Goal: Information Seeking & Learning: Learn about a topic

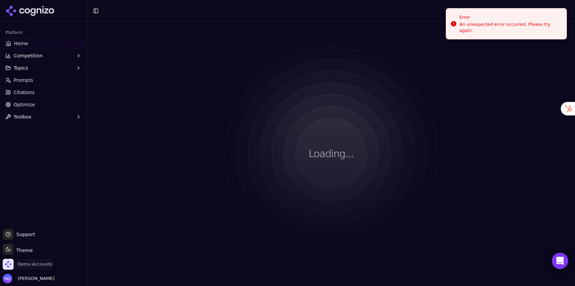
click at [27, 263] on span "Demo Accounts" at bounding box center [35, 265] width 35 height 6
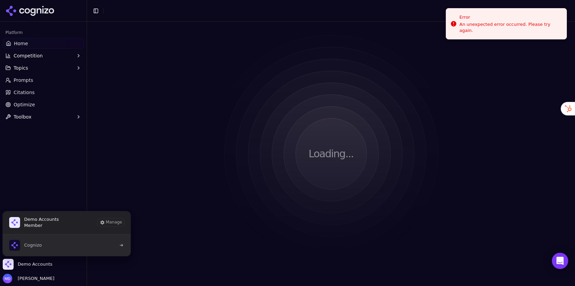
click at [45, 247] on button "Cognizo" at bounding box center [66, 246] width 129 height 22
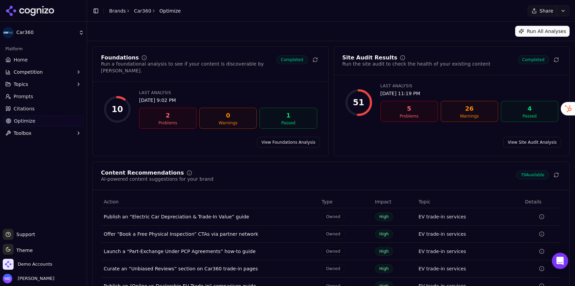
click at [25, 60] on span "Home" at bounding box center [21, 59] width 14 height 7
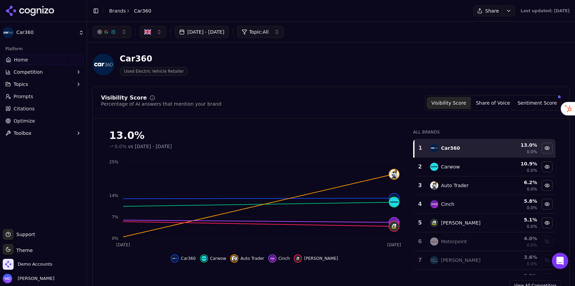
click at [229, 32] on button "[DATE] - [DATE]" at bounding box center [202, 32] width 54 height 12
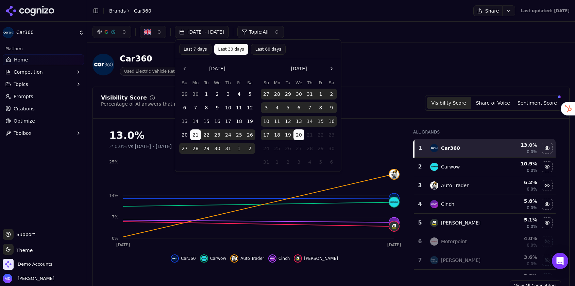
click at [254, 53] on button "Last 60 days" at bounding box center [268, 49] width 35 height 11
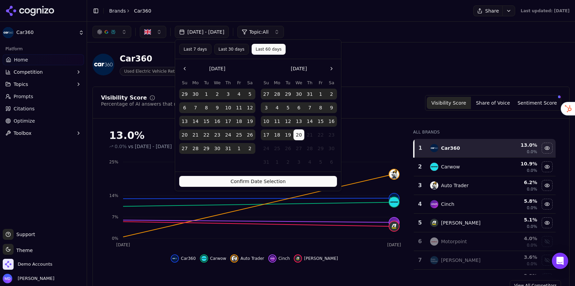
click at [232, 179] on button "Confirm Date Selection" at bounding box center [258, 181] width 158 height 11
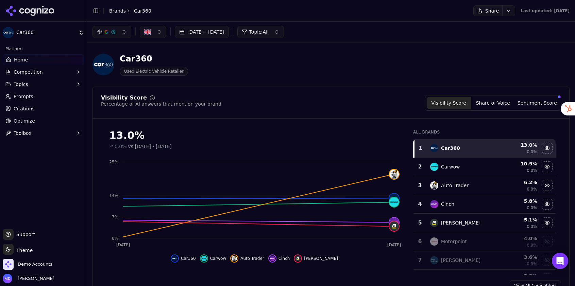
click at [229, 32] on button "Jun 21, 2025 - Aug 20, 2025" at bounding box center [202, 32] width 54 height 12
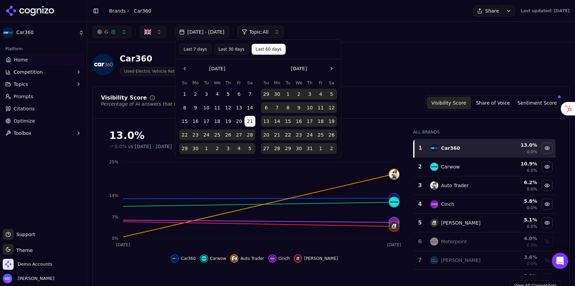
click at [225, 47] on button "Last 30 days" at bounding box center [231, 49] width 35 height 11
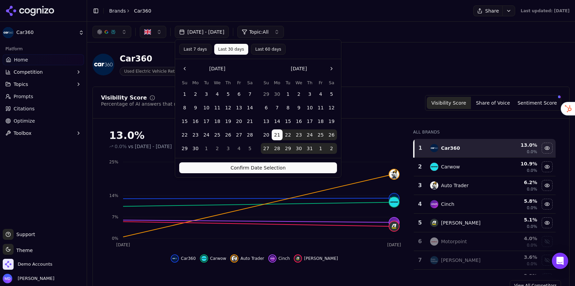
click at [213, 166] on button "Confirm Date Selection" at bounding box center [258, 168] width 158 height 11
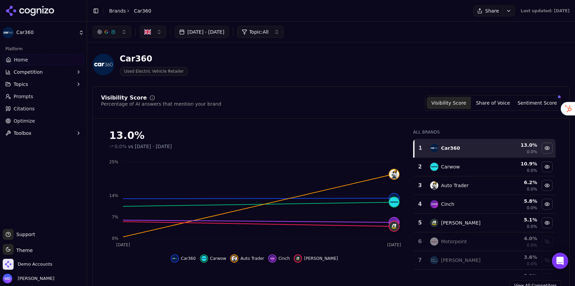
click at [229, 37] on button "[DATE] - [DATE]" at bounding box center [202, 32] width 54 height 12
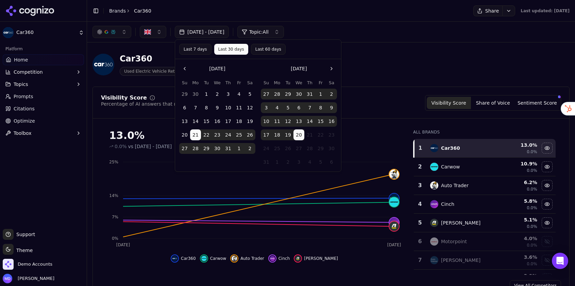
click at [196, 50] on button "Last 7 days" at bounding box center [195, 49] width 32 height 11
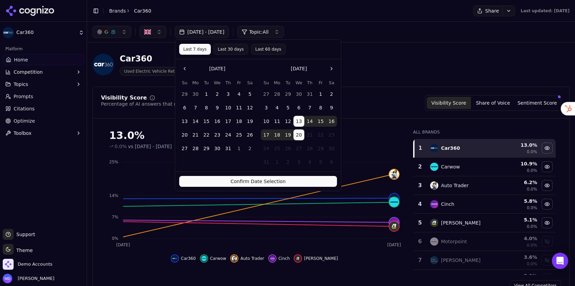
click at [227, 181] on button "Confirm Date Selection" at bounding box center [258, 181] width 158 height 11
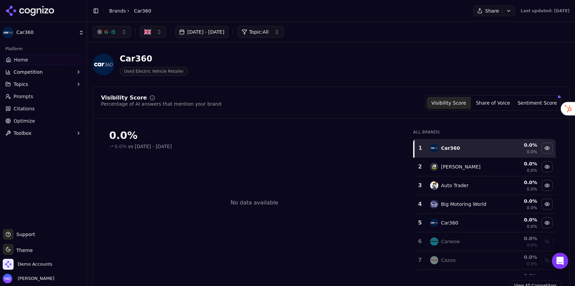
click at [229, 37] on button "Aug 13, 2025 - Aug 20, 2025" at bounding box center [202, 32] width 54 height 12
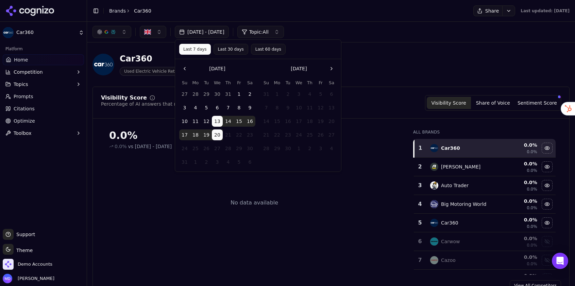
click at [231, 51] on button "Last 30 days" at bounding box center [231, 49] width 35 height 11
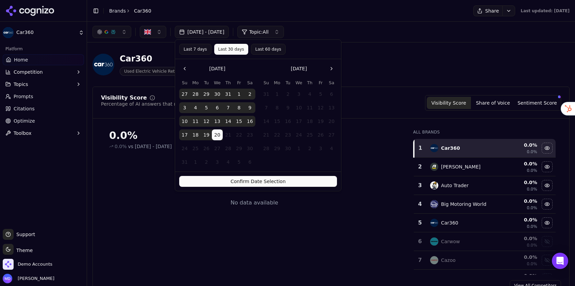
click at [225, 183] on button "Confirm Date Selection" at bounding box center [258, 181] width 158 height 11
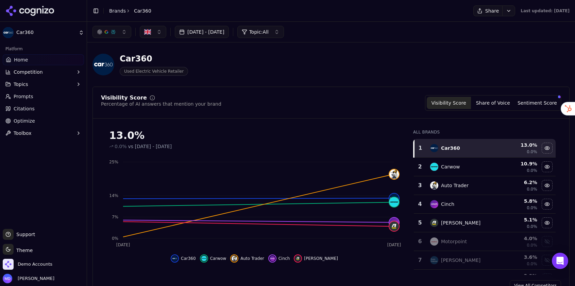
click at [534, 102] on button "Sentiment Score" at bounding box center [537, 103] width 44 height 12
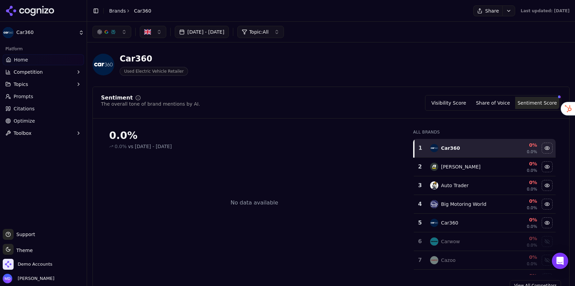
click at [14, 98] on span "Prompts" at bounding box center [24, 96] width 20 height 7
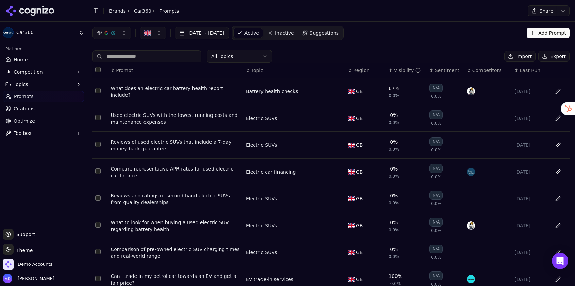
click at [405, 69] on div "Visibility" at bounding box center [407, 70] width 27 height 7
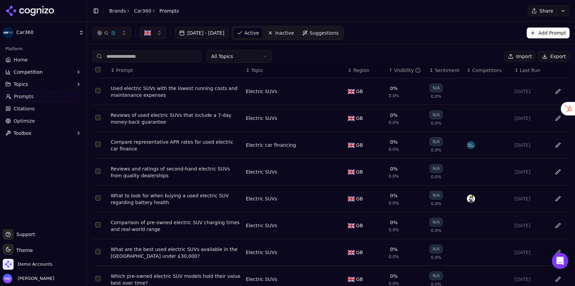
click at [405, 69] on div "Visibility" at bounding box center [407, 70] width 27 height 7
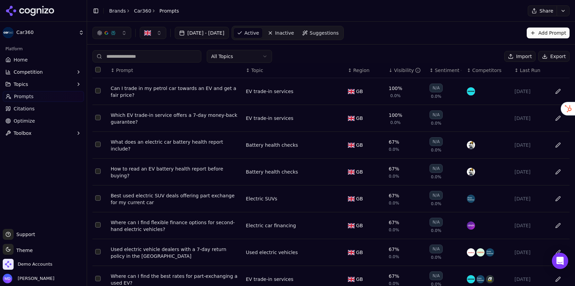
click at [7, 65] on ul "Home Competition Topics Prompts Citations Optimize Toolbox" at bounding box center [43, 96] width 81 height 84
click at [7, 62] on icon at bounding box center [8, 59] width 4 height 4
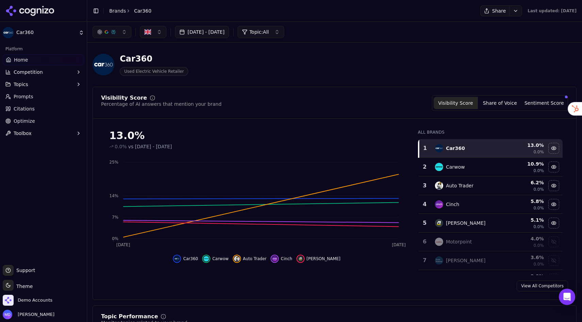
click at [19, 123] on span "Optimize" at bounding box center [24, 121] width 21 height 7
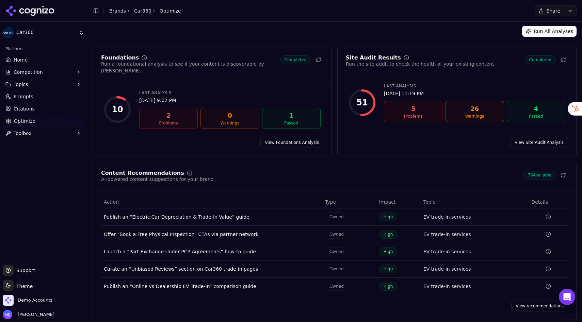
click at [66, 60] on link "Home" at bounding box center [43, 59] width 81 height 11
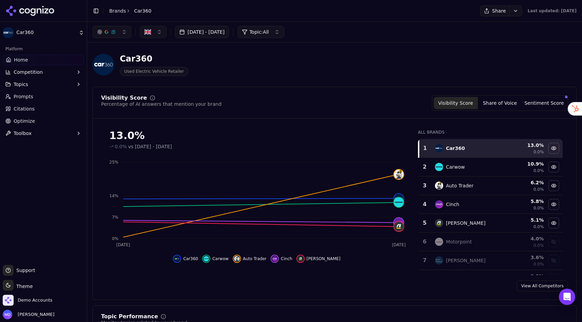
click at [503, 104] on button "Share of Voice" at bounding box center [500, 103] width 44 height 12
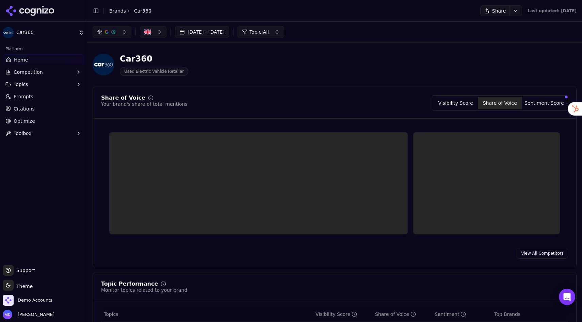
click at [503, 104] on button "Share of Voice" at bounding box center [500, 103] width 44 height 12
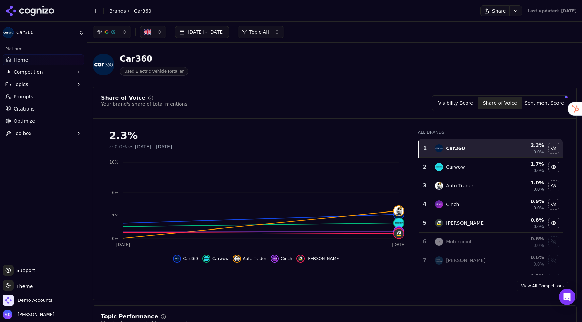
click at [450, 103] on button "Visibility Score" at bounding box center [455, 103] width 44 height 12
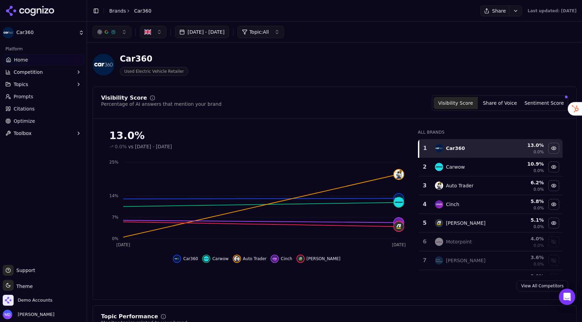
click at [11, 73] on icon "button" at bounding box center [7, 71] width 5 height 5
click at [24, 106] on span "Explore" at bounding box center [43, 104] width 59 height 7
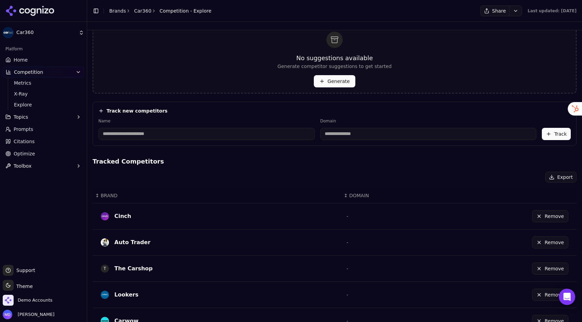
scroll to position [45, 0]
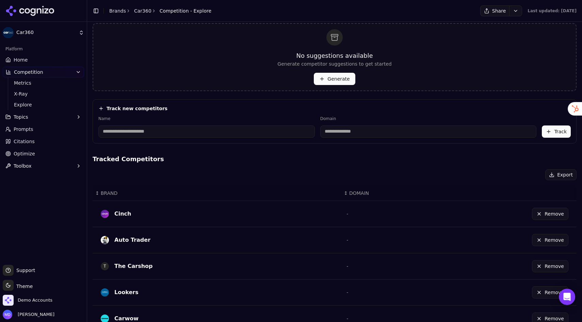
click at [204, 132] on input at bounding box center [206, 132] width 216 height 12
click at [179, 130] on input at bounding box center [206, 132] width 216 height 12
click at [362, 131] on input at bounding box center [428, 132] width 216 height 12
click at [329, 161] on h4 "Tracked Competitors" at bounding box center [335, 159] width 484 height 10
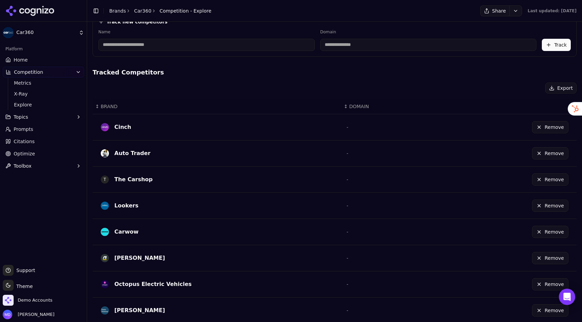
scroll to position [132, 0]
click at [80, 74] on icon "button" at bounding box center [78, 71] width 5 height 5
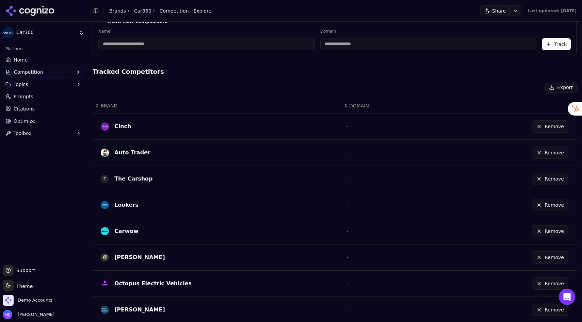
click at [50, 58] on link "Home" at bounding box center [43, 59] width 81 height 11
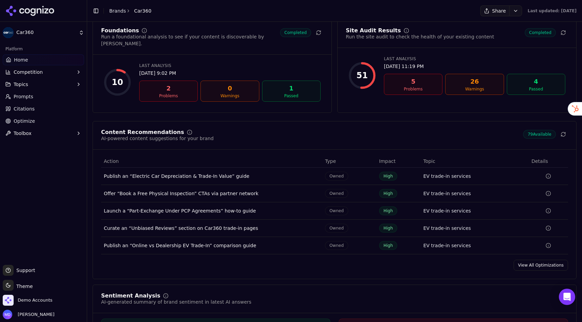
scroll to position [959, 0]
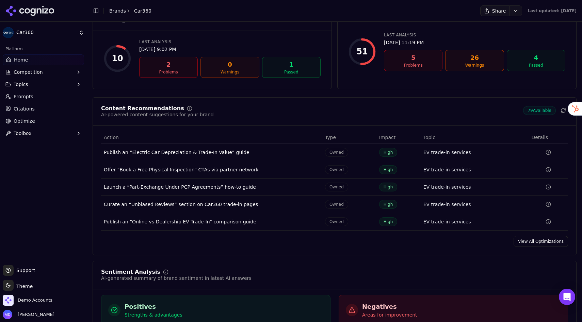
click at [528, 240] on link "View All Optimizations" at bounding box center [540, 241] width 54 height 11
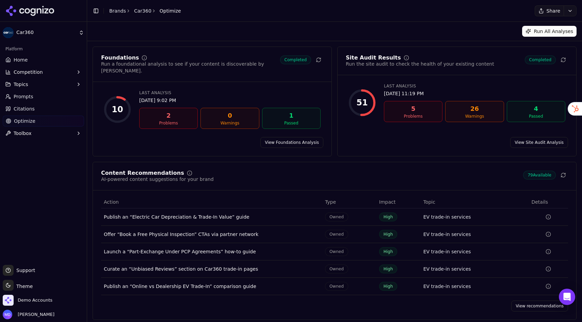
click at [42, 120] on link "Optimize" at bounding box center [43, 121] width 81 height 11
click at [533, 286] on link "View recommendations" at bounding box center [539, 306] width 57 height 11
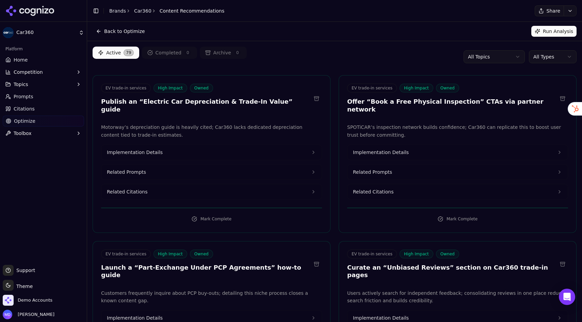
click at [488, 59] on html "Car360 Platform Home Competition Topics Prompts Citations Optimize Toolbox Supp…" at bounding box center [291, 161] width 582 height 322
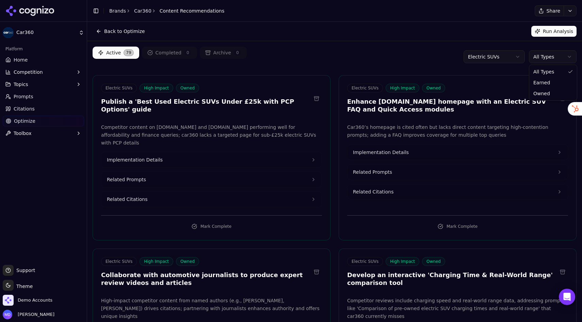
click at [545, 57] on html "Car360 Platform Home Competition Topics Prompts Citations Optimize Toolbox Supp…" at bounding box center [291, 161] width 582 height 322
click at [380, 58] on html "Car360 Platform Home Competition Topics Prompts Citations Optimize Toolbox Supp…" at bounding box center [291, 161] width 582 height 322
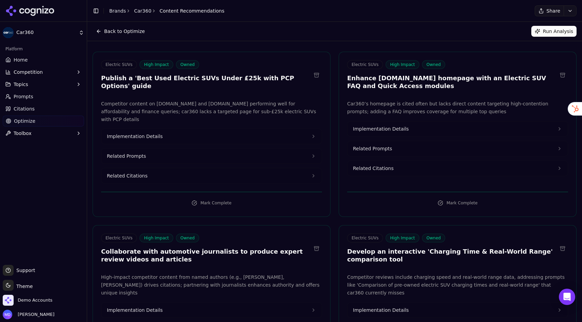
scroll to position [33, 0]
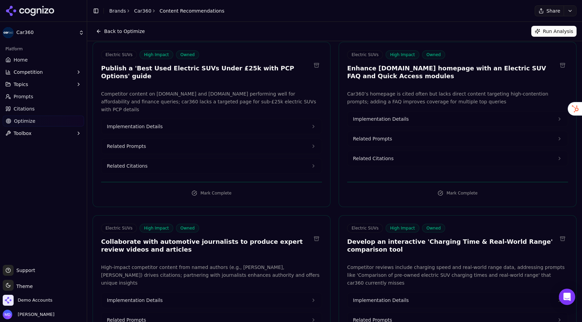
click at [224, 119] on button "Implementation Details" at bounding box center [211, 126] width 220 height 15
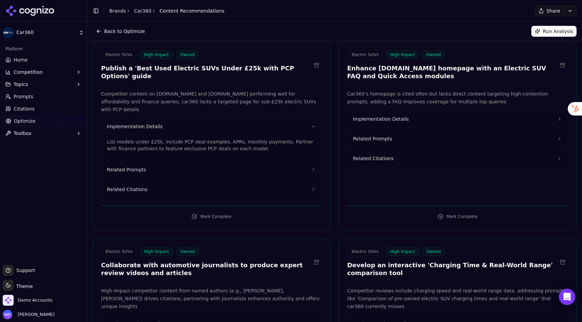
click at [202, 182] on button "Related Citations" at bounding box center [211, 189] width 220 height 15
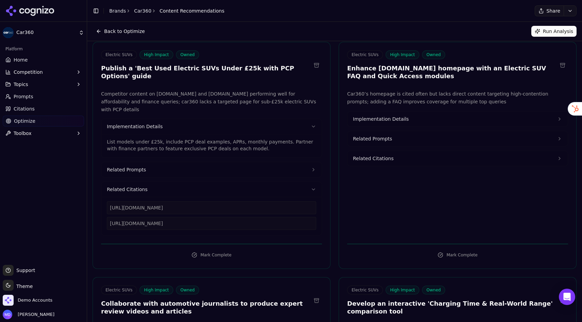
click at [395, 122] on span "Implementation Details" at bounding box center [381, 119] width 56 height 7
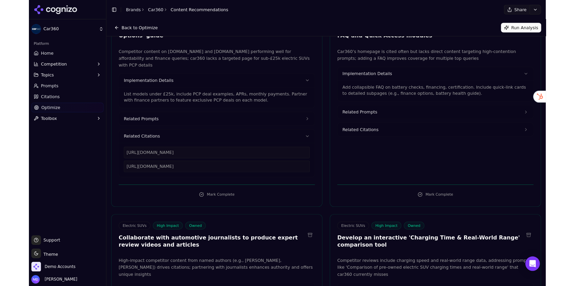
scroll to position [0, 0]
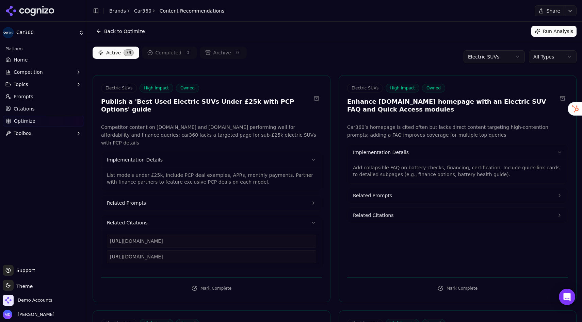
click at [34, 63] on link "Home" at bounding box center [43, 59] width 81 height 11
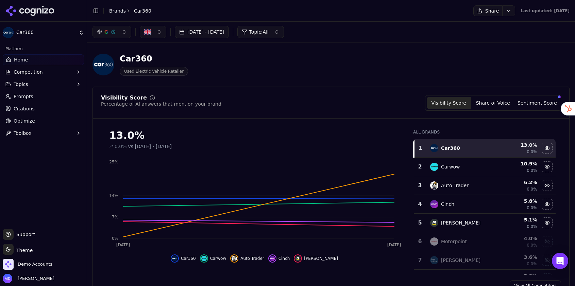
click at [38, 108] on link "Citations" at bounding box center [43, 108] width 81 height 11
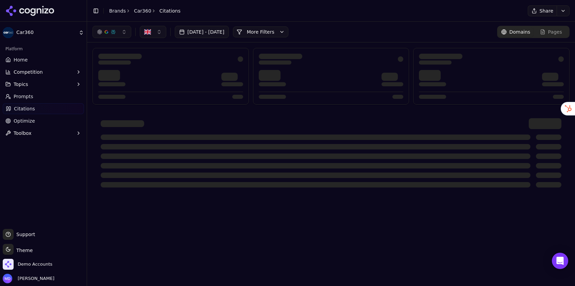
click at [167, 194] on div at bounding box center [331, 153] width 477 height 86
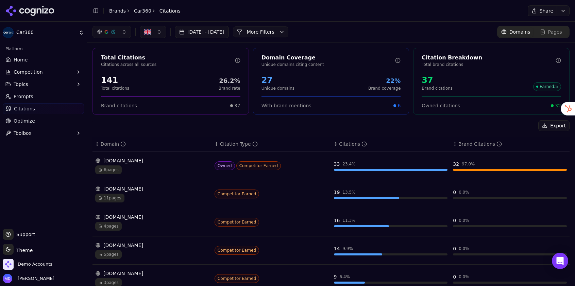
click at [146, 143] on div "↕ Domain" at bounding box center [152, 144] width 114 height 7
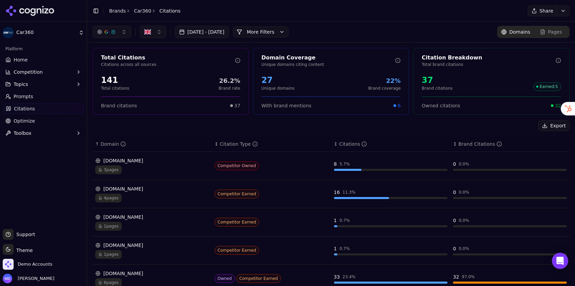
click at [146, 143] on div "↑ Domain" at bounding box center [152, 144] width 114 height 7
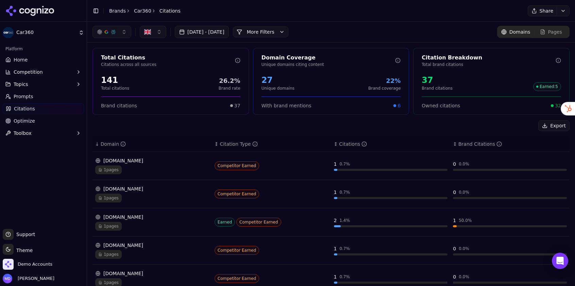
click at [146, 143] on div "↓ Domain" at bounding box center [152, 144] width 114 height 7
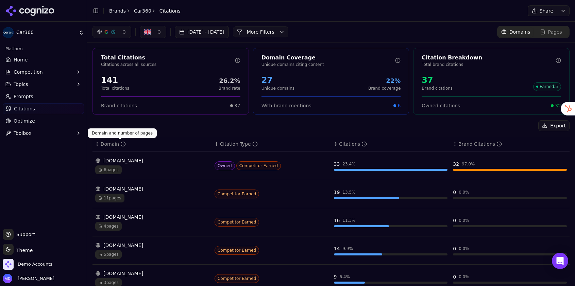
click at [108, 144] on div "Domain" at bounding box center [113, 144] width 25 height 7
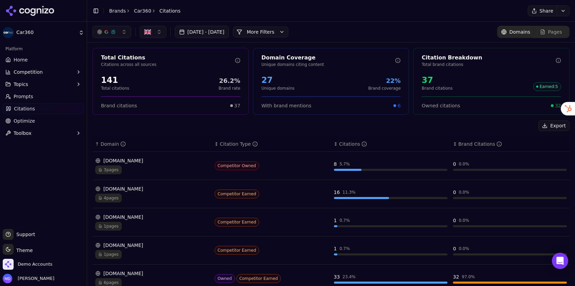
click at [108, 144] on div "Domain" at bounding box center [113, 144] width 25 height 7
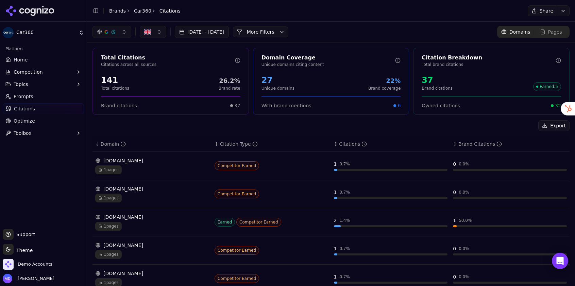
click at [108, 144] on div "Domain" at bounding box center [113, 144] width 25 height 7
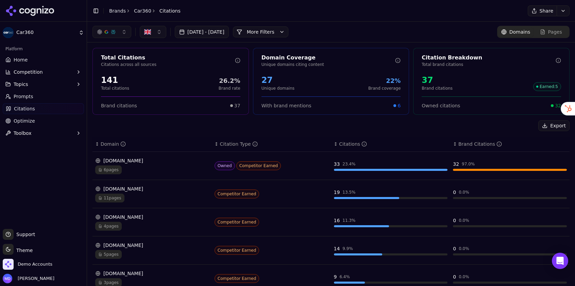
click at [346, 147] on div "Citations" at bounding box center [353, 144] width 28 height 7
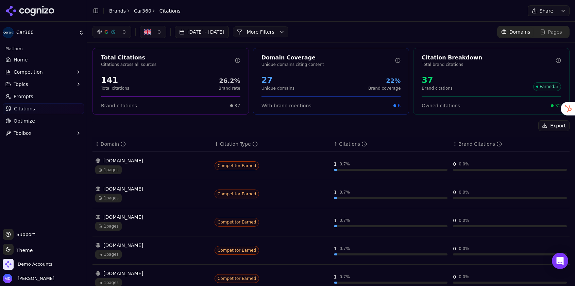
click at [346, 147] on div "Citations" at bounding box center [353, 144] width 28 height 7
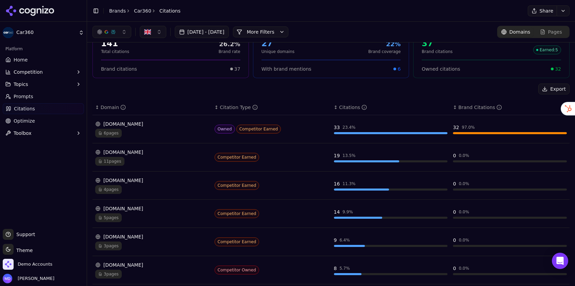
scroll to position [37, 0]
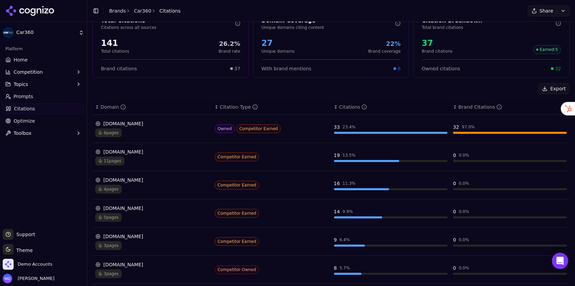
click at [22, 93] on link "Prompts" at bounding box center [43, 96] width 81 height 11
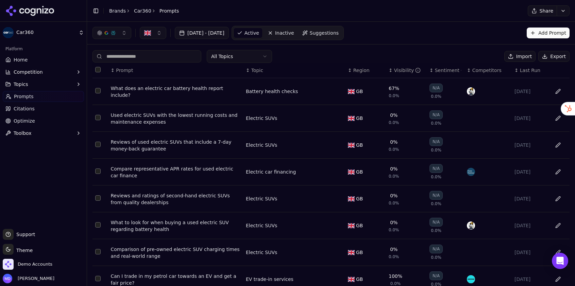
click at [20, 111] on span "Citations" at bounding box center [24, 108] width 21 height 7
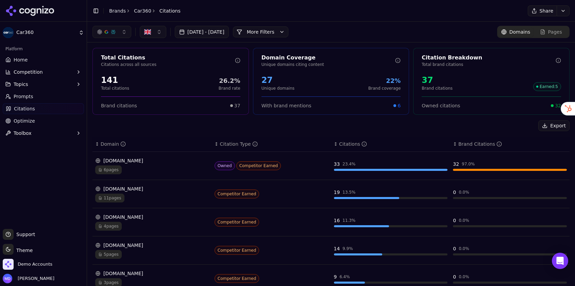
click at [155, 220] on div "autotrader.co.uk" at bounding box center [152, 217] width 114 height 7
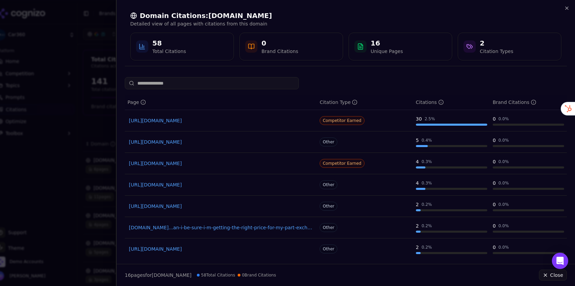
click at [183, 122] on link "https://autotrader.co.uk/content/advice/electric-car-battery-health-checks" at bounding box center [221, 120] width 184 height 7
click at [152, 144] on link "https://autotrader.co.uk/content/best-ofs/best-used-evs-for-less-than-15-000" at bounding box center [221, 142] width 184 height 7
click at [190, 185] on link "https://autotrader.co.uk/content/features/buying-a-used-electric-car" at bounding box center [221, 185] width 184 height 7
click at [163, 209] on link "https://autotrader.co.uk/cars/part-exchange" at bounding box center [221, 206] width 184 height 7
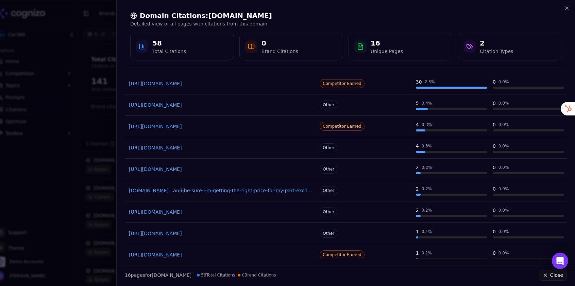
scroll to position [42, 0]
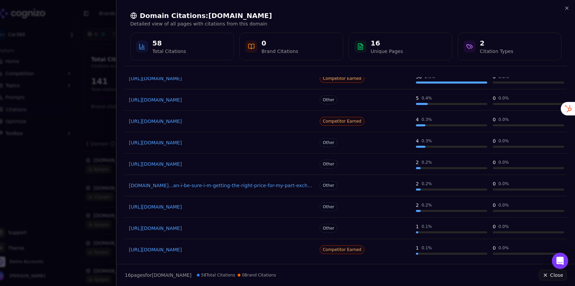
click at [288, 206] on link "https://autotrader.co.uk/content/best-ofs/the-best-used-evs-for-less-than-20-000" at bounding box center [221, 207] width 184 height 7
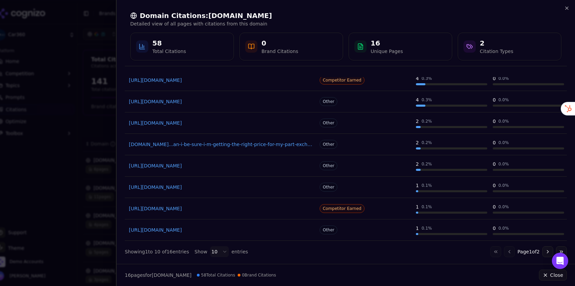
scroll to position [87, 0]
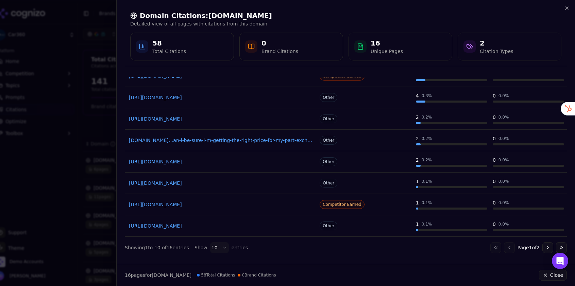
click at [550, 247] on button "Go to next page" at bounding box center [548, 248] width 11 height 11
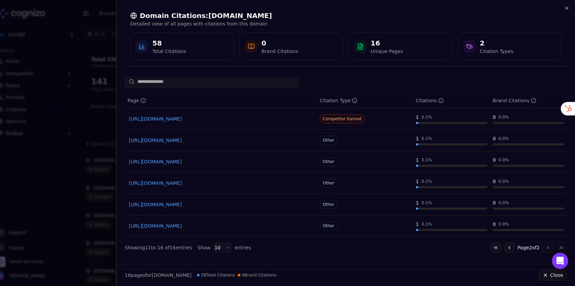
click at [268, 227] on link "https://autotrader.co.uk/content/news/car-scrappage-scheme-uk" at bounding box center [221, 226] width 184 height 7
click at [232, 184] on link "https://autotrader.co.uk/content/best-ofs/best-used-evs-for-less-than-10-000" at bounding box center [221, 183] width 184 height 7
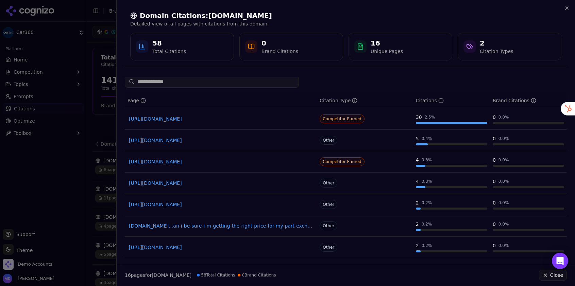
click at [112, 95] on div at bounding box center [287, 143] width 575 height 286
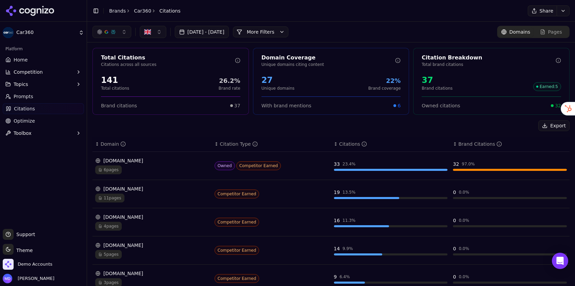
click at [11, 99] on link "Prompts" at bounding box center [43, 96] width 81 height 11
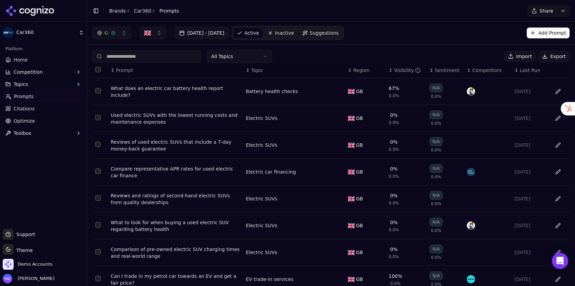
click at [289, 67] on div "↕ Topic" at bounding box center [294, 70] width 97 height 7
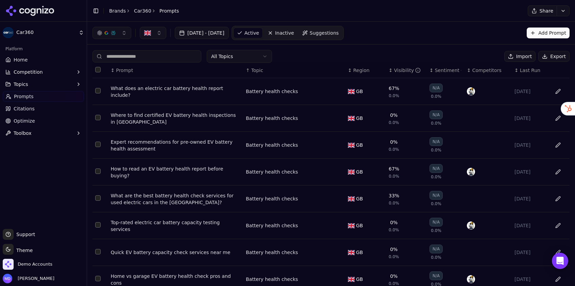
click at [289, 68] on div "↑ Topic" at bounding box center [294, 70] width 97 height 7
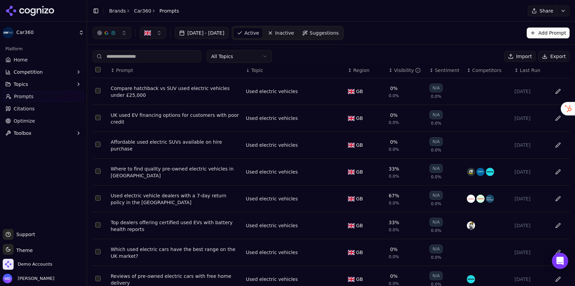
click at [263, 54] on html "Car360 Platform Home Competition Topics Prompts Citations Optimize Toolbox Supp…" at bounding box center [287, 143] width 575 height 286
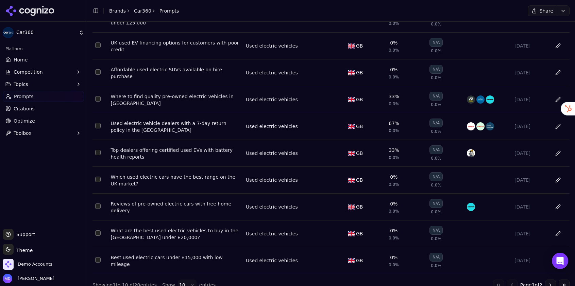
scroll to position [76, 0]
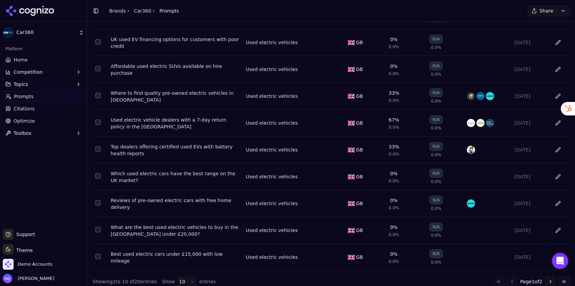
click at [206, 95] on div "Where to find quality pre-owned electric vehicles in London" at bounding box center [176, 97] width 130 height 14
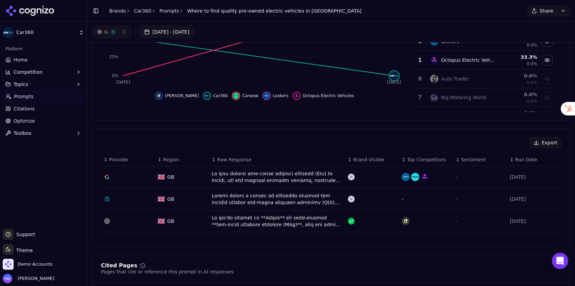
scroll to position [120, 0]
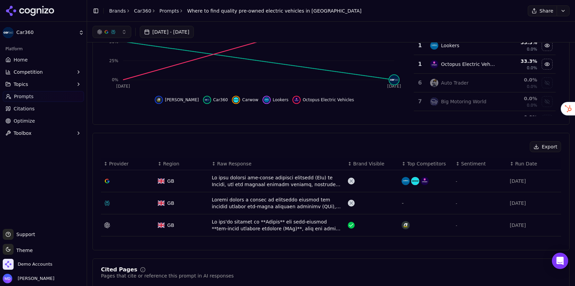
click at [251, 203] on div "Data table" at bounding box center [277, 204] width 131 height 14
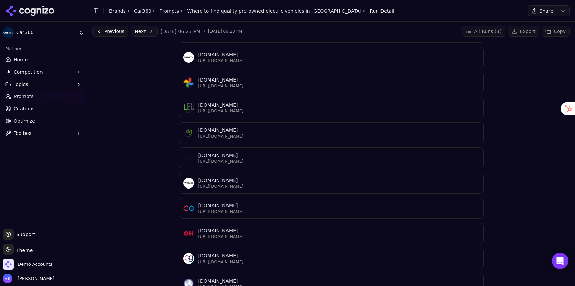
scroll to position [113, 0]
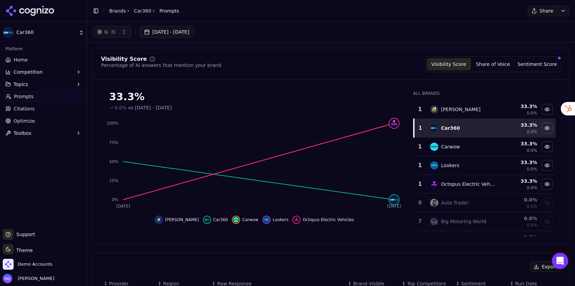
click at [27, 54] on div "Platform" at bounding box center [43, 49] width 81 height 11
click at [28, 56] on link "Home" at bounding box center [43, 59] width 81 height 11
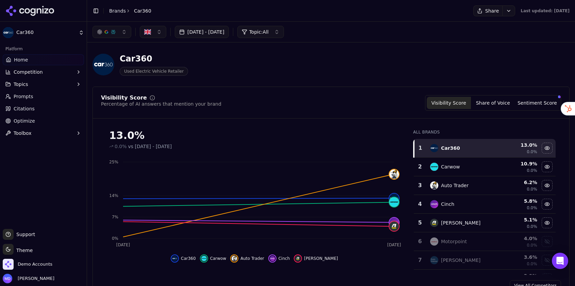
click at [51, 114] on link "Citations" at bounding box center [43, 108] width 81 height 11
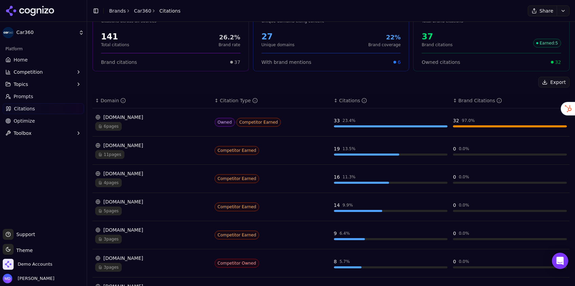
scroll to position [47, 0]
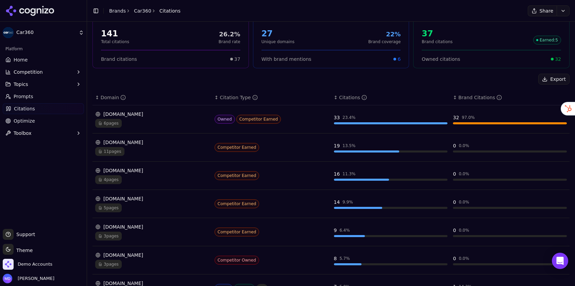
click at [160, 178] on div "4 pages" at bounding box center [152, 180] width 114 height 9
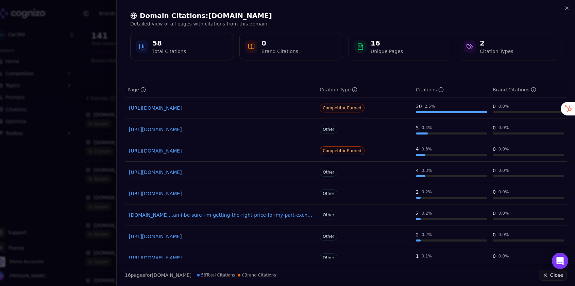
scroll to position [0, 0]
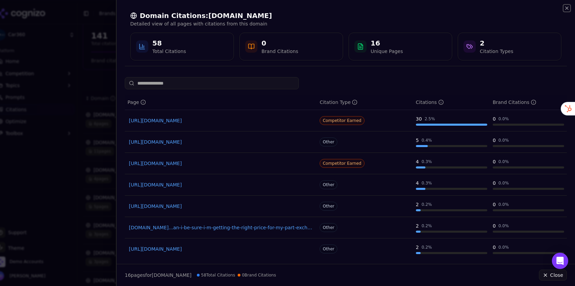
click at [566, 8] on icon "button" at bounding box center [566, 7] width 5 height 5
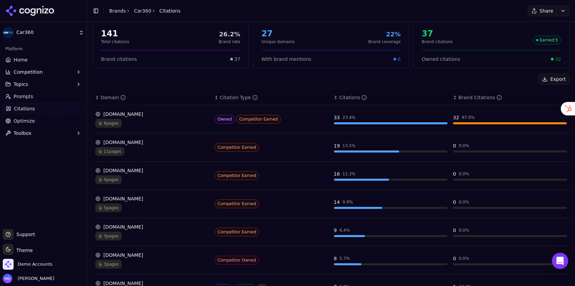
click at [181, 181] on div "4 pages" at bounding box center [152, 180] width 114 height 9
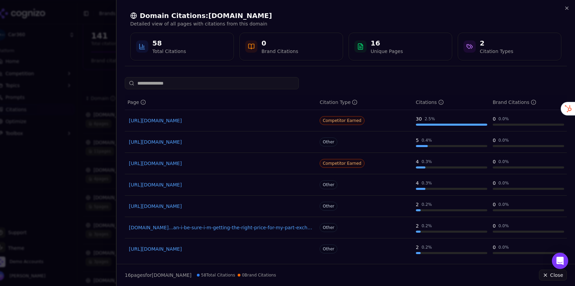
click at [573, 9] on div "Domain Citations: autotrader.co.uk Detailed view of all pages with citations fr…" at bounding box center [346, 36] width 459 height 72
click at [571, 9] on div "Domain Citations: autotrader.co.uk Detailed view of all pages with citations fr…" at bounding box center [346, 36] width 459 height 72
click at [569, 8] on icon "button" at bounding box center [566, 7] width 5 height 5
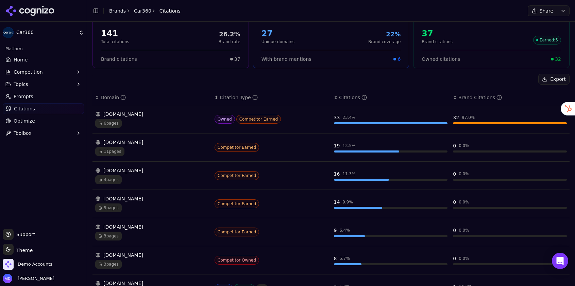
click at [166, 182] on div "4 pages" at bounding box center [152, 180] width 114 height 9
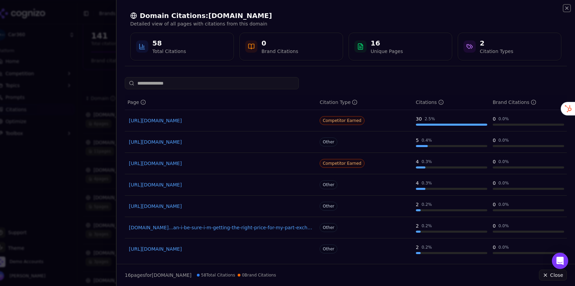
click at [565, 8] on icon "button" at bounding box center [566, 7] width 5 height 5
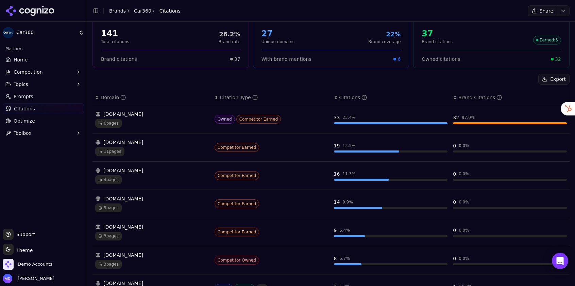
click at [153, 181] on div "4 pages" at bounding box center [152, 180] width 114 height 9
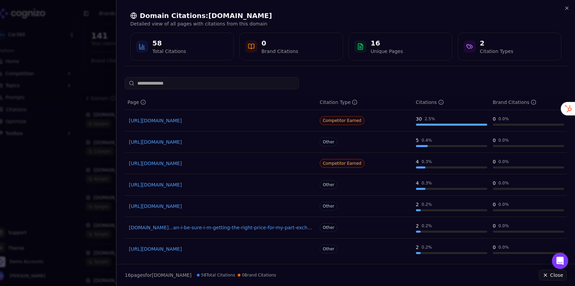
click at [106, 105] on div at bounding box center [287, 143] width 575 height 286
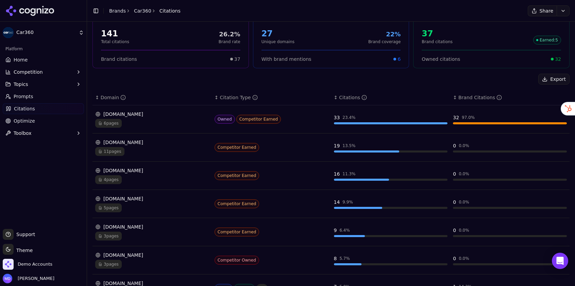
click at [114, 9] on link "Brands" at bounding box center [117, 10] width 17 height 5
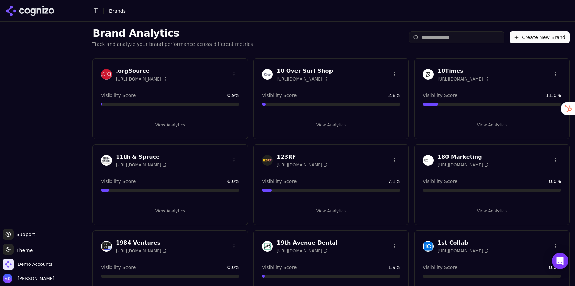
click at [455, 36] on input "search" at bounding box center [456, 37] width 95 height 12
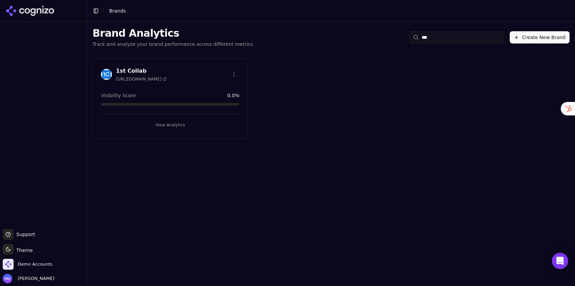
type input "***"
click at [209, 131] on div "1st Collab https://1stcollab.com Visibility Score 0.0 % View Analytics" at bounding box center [170, 99] width 155 height 81
click at [200, 125] on button "View Analytics" at bounding box center [170, 125] width 138 height 11
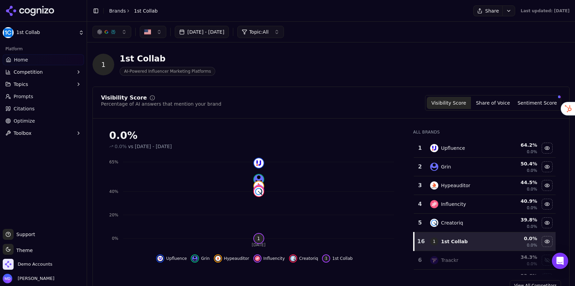
click at [33, 120] on link "Optimize" at bounding box center [43, 121] width 81 height 11
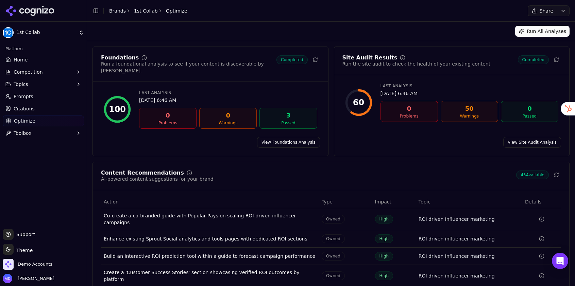
click at [29, 100] on link "Prompts" at bounding box center [43, 96] width 81 height 11
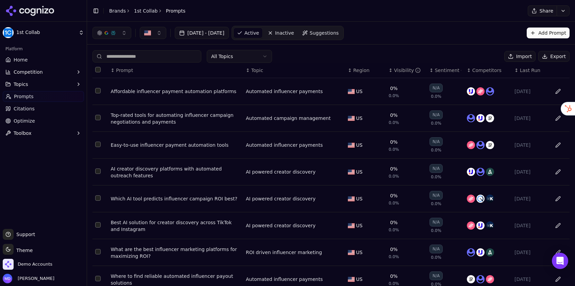
click at [14, 60] on span "Home" at bounding box center [21, 59] width 14 height 7
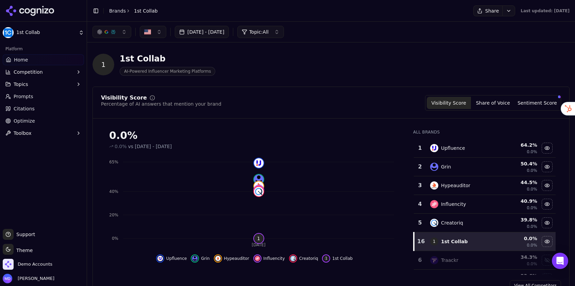
click at [27, 118] on span "Optimize" at bounding box center [24, 121] width 21 height 7
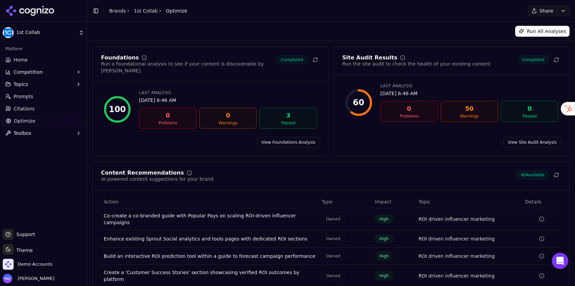
scroll to position [33, 0]
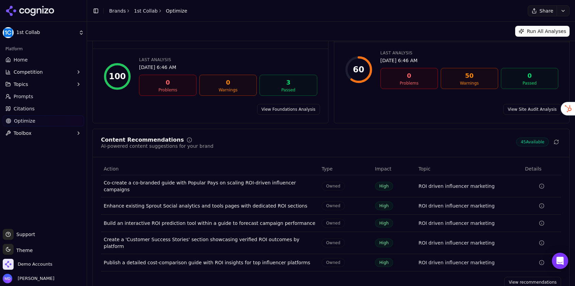
click at [514, 277] on link "View recommendations" at bounding box center [533, 282] width 57 height 11
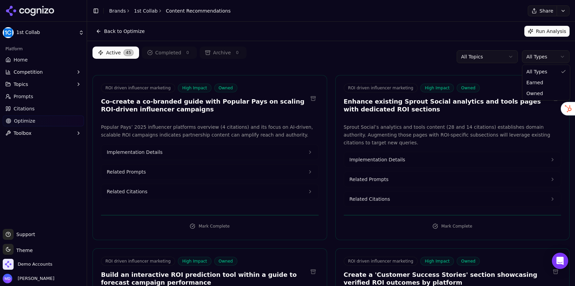
click at [539, 57] on html "1st Collab Platform Home Competition Topics Prompts Citations Optimize Toolbox …" at bounding box center [287, 143] width 575 height 286
click at [546, 30] on button "Run Analysis" at bounding box center [547, 31] width 45 height 11
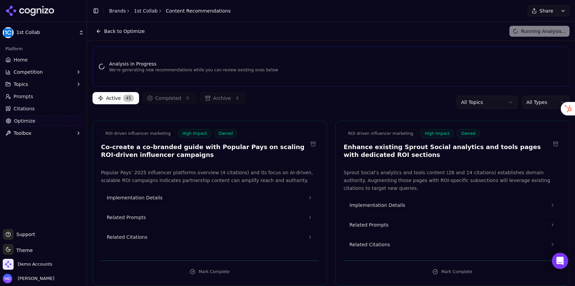
click at [22, 60] on span "Home" at bounding box center [21, 59] width 14 height 7
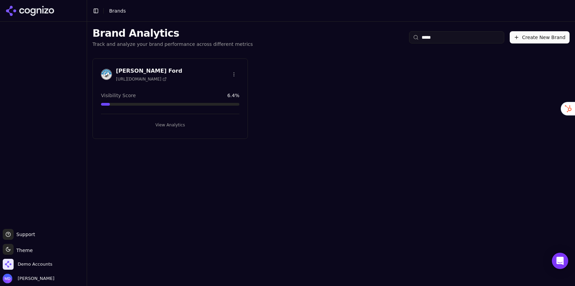
type input "*****"
click at [169, 127] on button "View Analytics" at bounding box center [170, 125] width 138 height 11
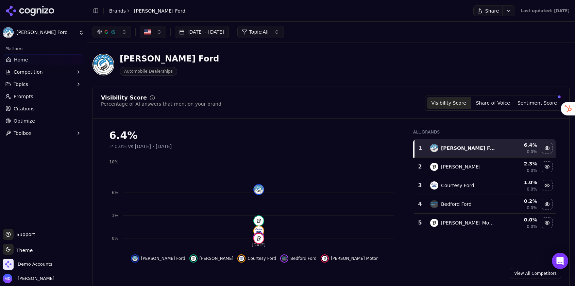
click at [53, 128] on button "Toolbox" at bounding box center [43, 133] width 81 height 11
click at [51, 121] on link "Optimize" at bounding box center [43, 121] width 81 height 11
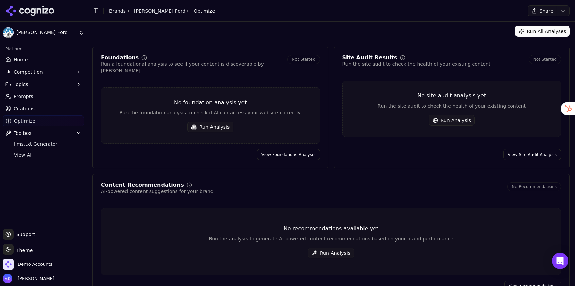
click at [530, 32] on button "Run All Analyses" at bounding box center [542, 31] width 54 height 11
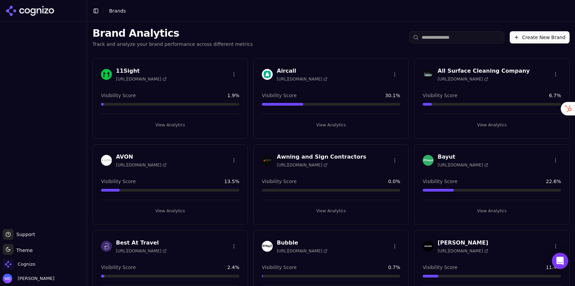
click at [430, 39] on input "search" at bounding box center [456, 37] width 95 height 12
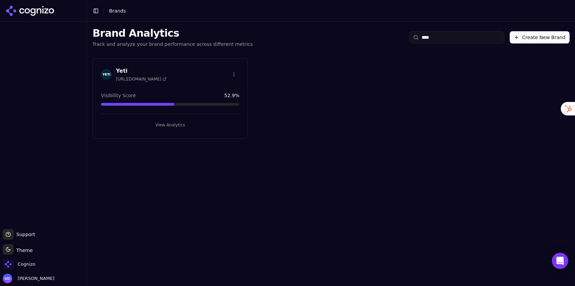
type input "****"
click at [197, 121] on button "View Analytics" at bounding box center [170, 125] width 138 height 11
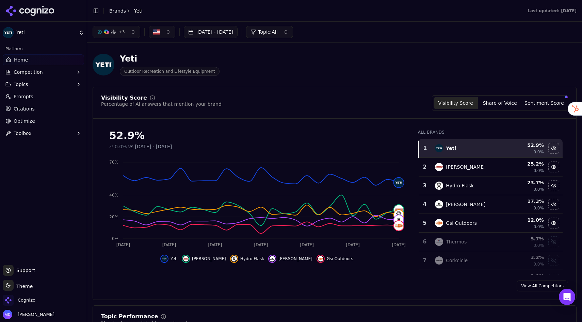
click at [514, 108] on button "Share of Voice" at bounding box center [500, 103] width 44 height 12
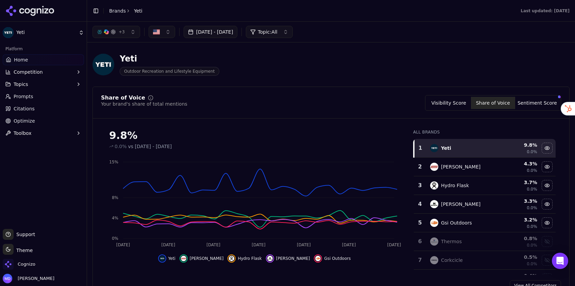
click at [118, 13] on link "Brands" at bounding box center [117, 10] width 17 height 5
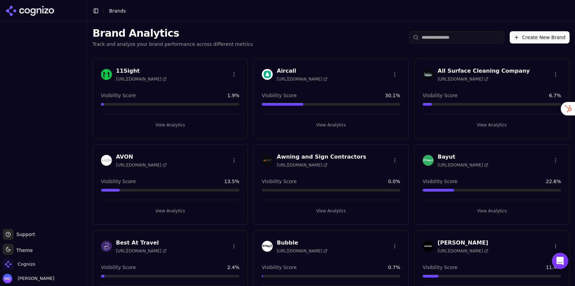
click at [322, 210] on button "View Analytics" at bounding box center [331, 211] width 138 height 11
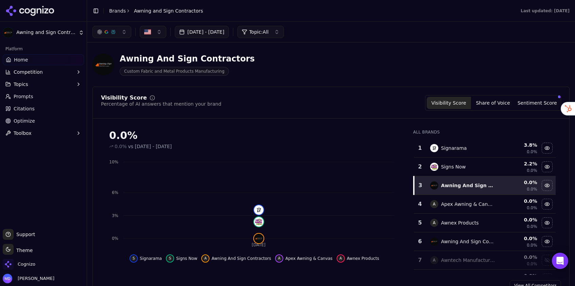
click at [47, 108] on link "Citations" at bounding box center [43, 108] width 81 height 11
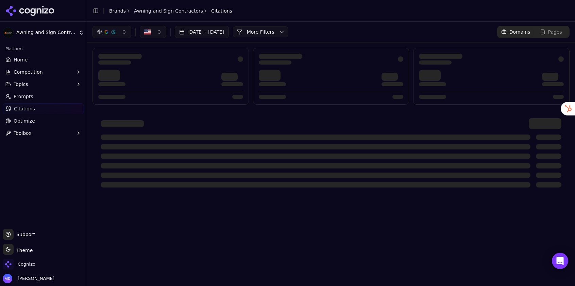
click at [47, 97] on link "Prompts" at bounding box center [43, 96] width 81 height 11
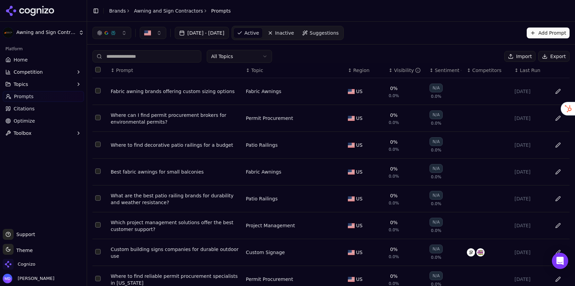
click at [396, 71] on div "Visibility" at bounding box center [407, 70] width 27 height 7
click at [59, 62] on link "Home" at bounding box center [43, 59] width 81 height 11
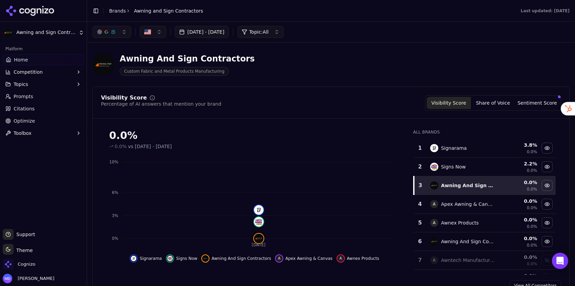
click at [535, 104] on button "Sentiment Score" at bounding box center [537, 103] width 44 height 12
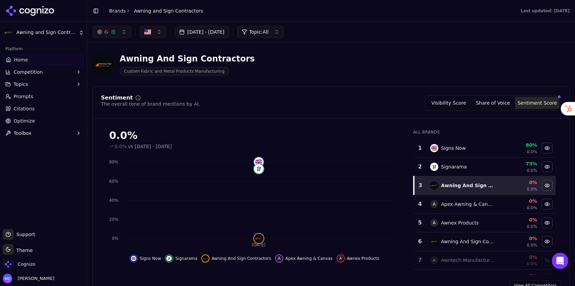
click at [451, 101] on button "Visibility Score" at bounding box center [449, 103] width 44 height 12
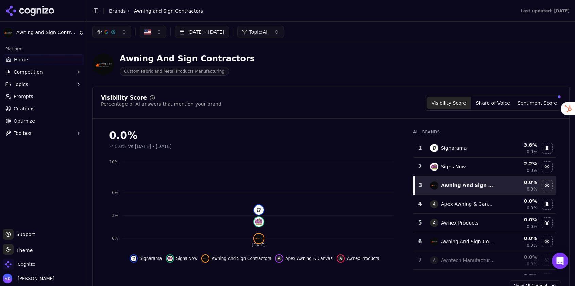
click at [38, 96] on link "Prompts" at bounding box center [43, 96] width 81 height 11
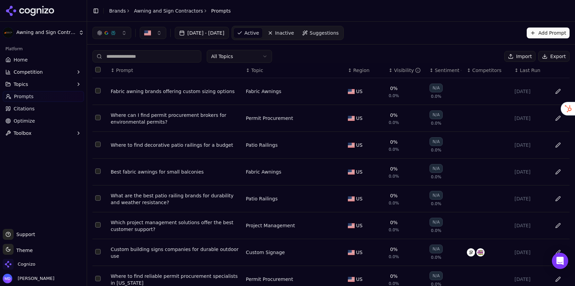
click at [250, 56] on html "Awning and Sign Contractors Platform Home Competition Topics Prompts Citations …" at bounding box center [287, 143] width 575 height 286
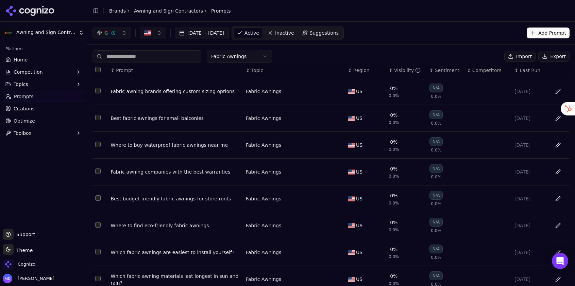
click at [166, 91] on div "Fabric awning brands offering custom sizing options" at bounding box center [176, 91] width 130 height 7
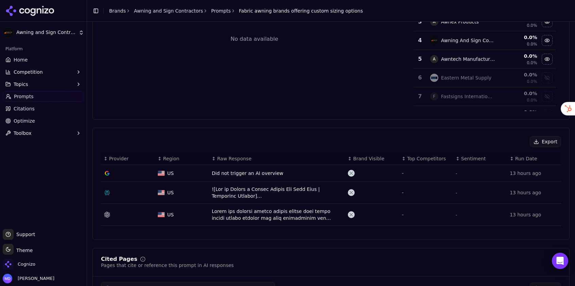
scroll to position [130, 0]
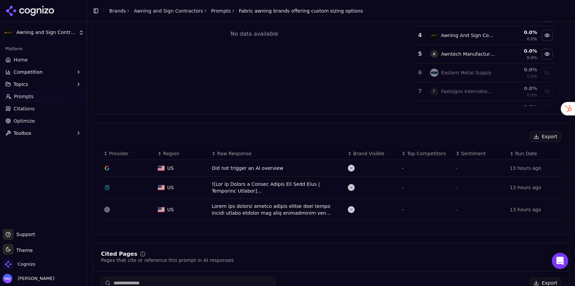
click at [237, 210] on div "Data table" at bounding box center [277, 210] width 131 height 14
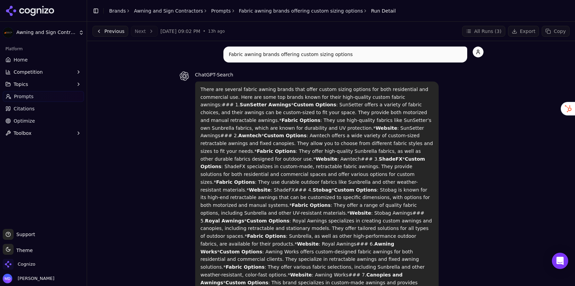
click at [40, 95] on link "Prompts" at bounding box center [43, 96] width 81 height 11
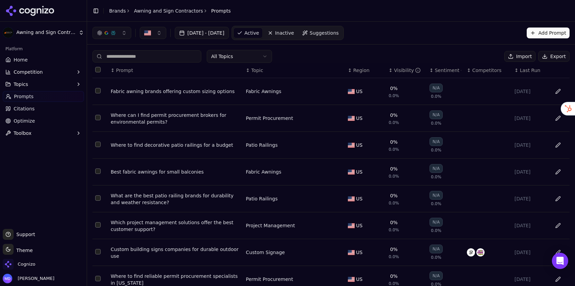
click at [257, 56] on html "Awning and Sign Contractors Platform Home Competition Topics Prompts Citations …" at bounding box center [287, 143] width 575 height 286
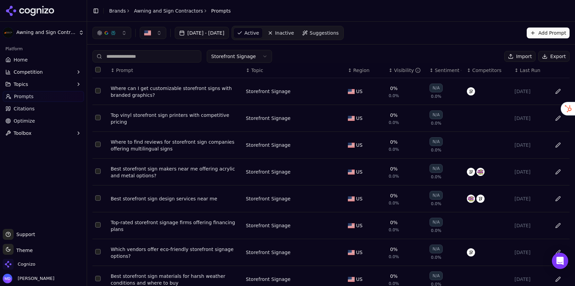
click at [155, 87] on div "Where can I get customizable storefront signs with branded graphics?" at bounding box center [176, 92] width 130 height 14
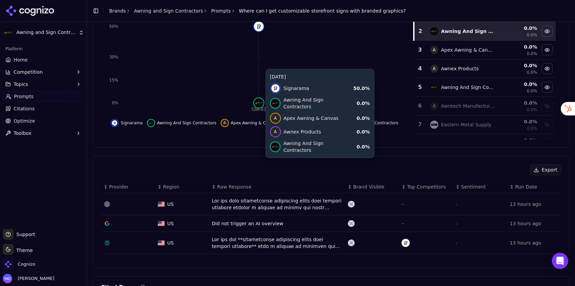
scroll to position [98, 0]
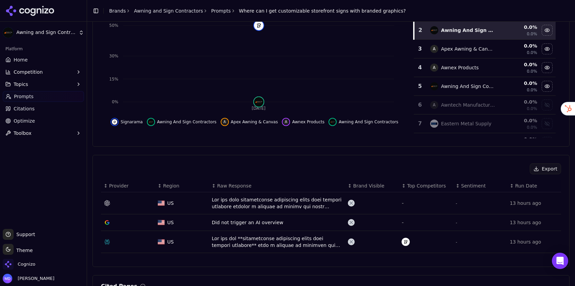
click at [229, 204] on div "Data table" at bounding box center [277, 204] width 131 height 14
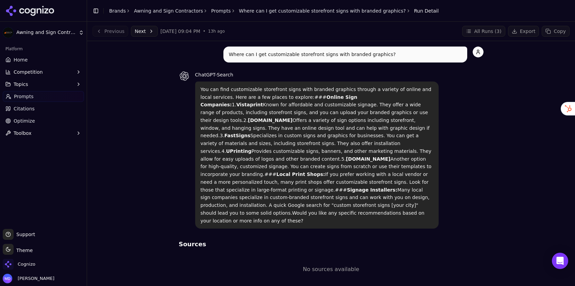
click at [51, 57] on link "Home" at bounding box center [43, 59] width 81 height 11
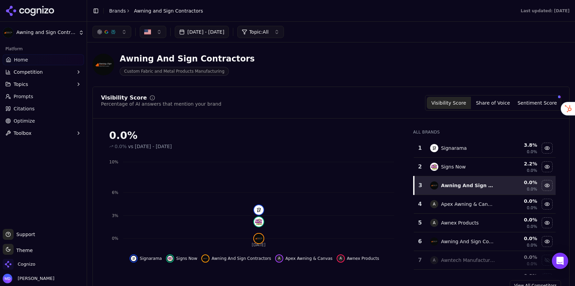
click at [33, 119] on span "Optimize" at bounding box center [24, 121] width 21 height 7
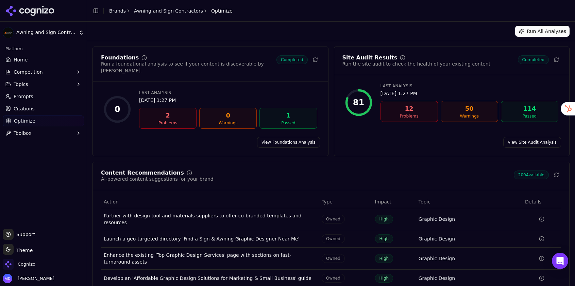
click at [32, 112] on span "Citations" at bounding box center [24, 108] width 21 height 7
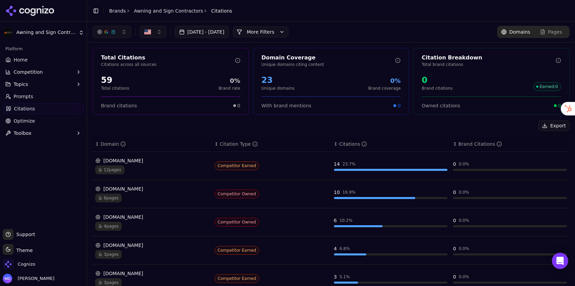
click at [157, 166] on div "12 pages" at bounding box center [152, 170] width 114 height 9
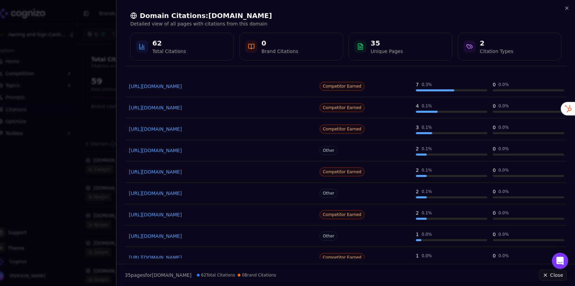
scroll to position [56, 0]
click at [567, 7] on icon "button" at bounding box center [566, 7] width 5 height 5
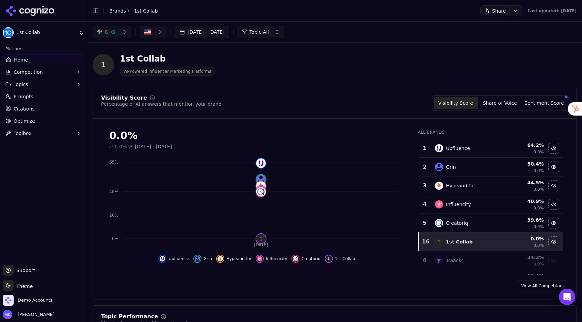
click at [17, 111] on span "Citations" at bounding box center [24, 108] width 21 height 7
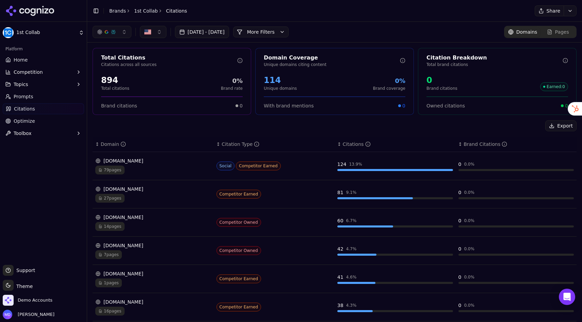
click at [21, 92] on link "Prompts" at bounding box center [43, 96] width 81 height 11
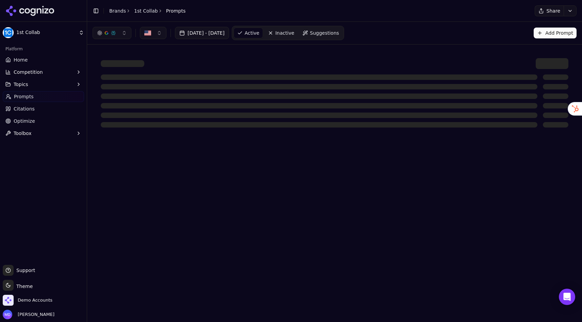
click at [21, 83] on span "Topics" at bounding box center [21, 84] width 15 height 7
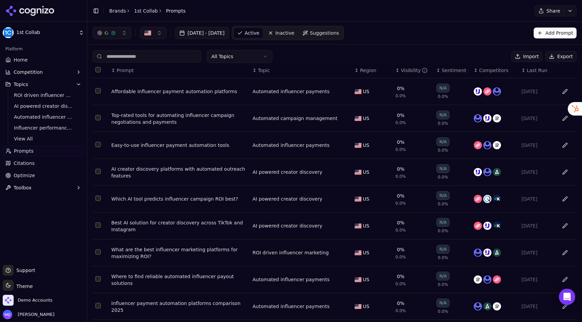
click at [23, 63] on span "Home" at bounding box center [21, 59] width 14 height 7
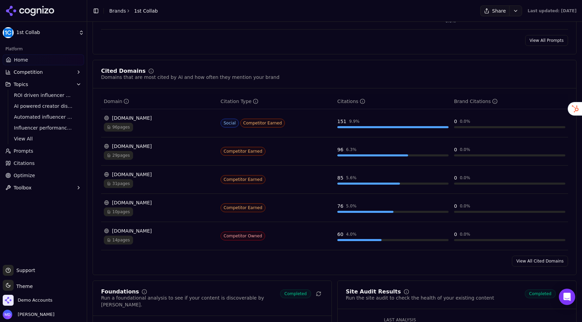
scroll to position [675, 0]
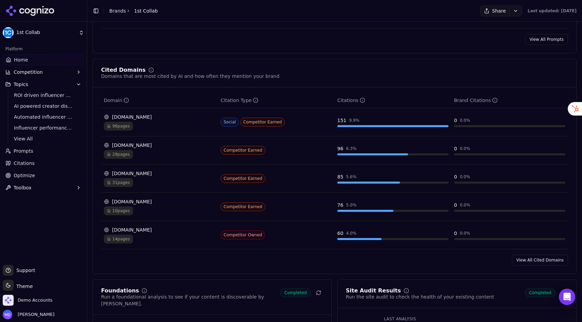
click at [524, 260] on link "View All Cited Domains" at bounding box center [540, 260] width 56 height 11
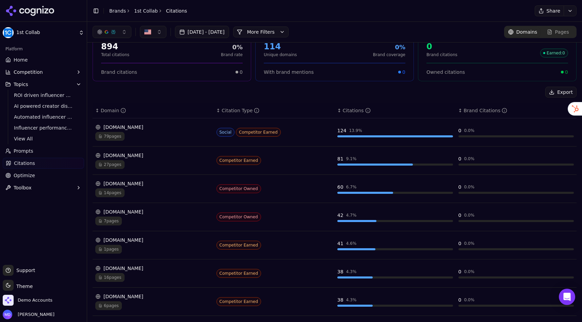
scroll to position [33, 0]
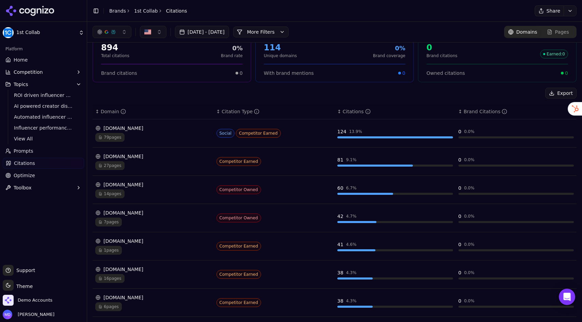
click at [168, 159] on div "influencer-hero.com" at bounding box center [153, 156] width 116 height 7
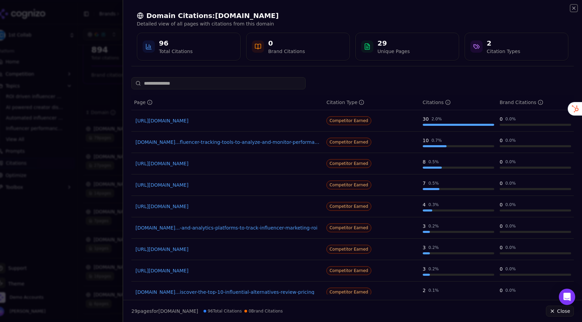
click at [575, 7] on icon "button" at bounding box center [573, 7] width 5 height 5
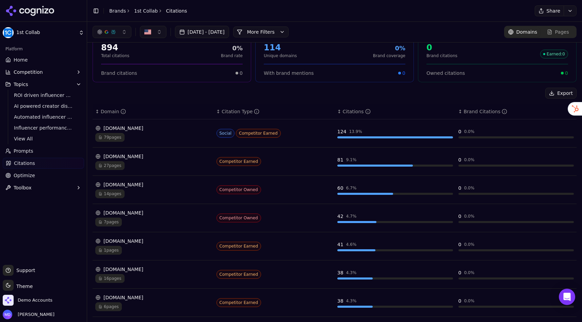
click at [40, 174] on link "Optimize" at bounding box center [43, 175] width 81 height 11
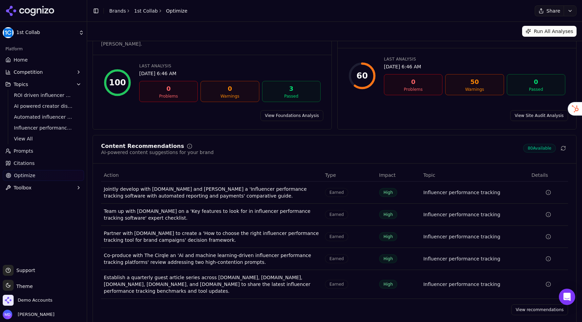
scroll to position [27, 0]
click at [523, 286] on link "View recommendations" at bounding box center [539, 309] width 57 height 11
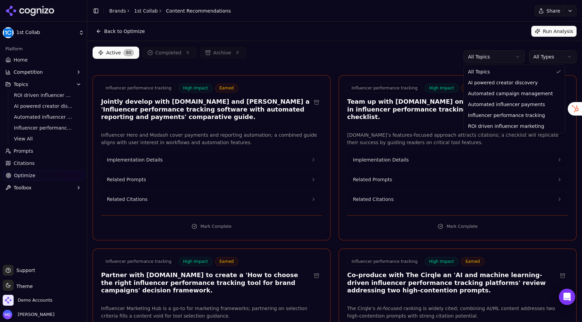
click at [476, 58] on html "1st Collab Platform Home Competition Topics ROI driven influencer marketing AI …" at bounding box center [291, 161] width 582 height 322
click at [368, 60] on html "1st Collab Platform Home Competition Topics ROI driven influencer marketing AI …" at bounding box center [291, 161] width 582 height 322
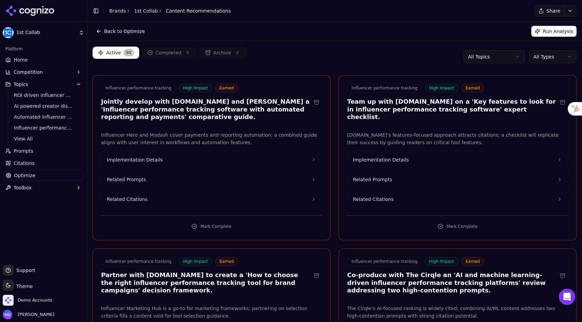
click at [551, 61] on html "1st Collab Platform Home Competition Topics ROI driven influencer marketing AI …" at bounding box center [291, 161] width 582 height 322
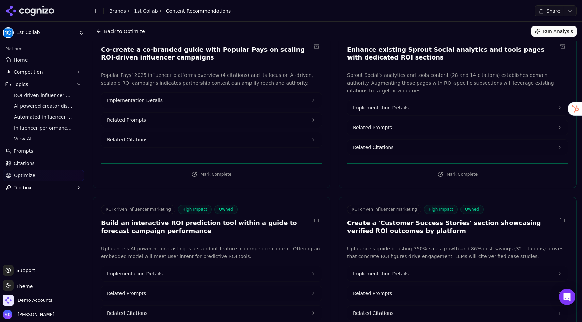
scroll to position [53, 0]
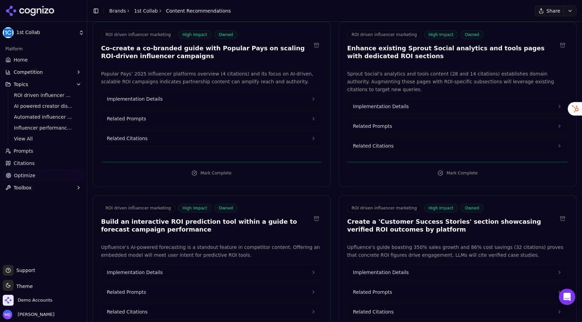
click at [398, 105] on span "Implementation Details" at bounding box center [381, 106] width 56 height 7
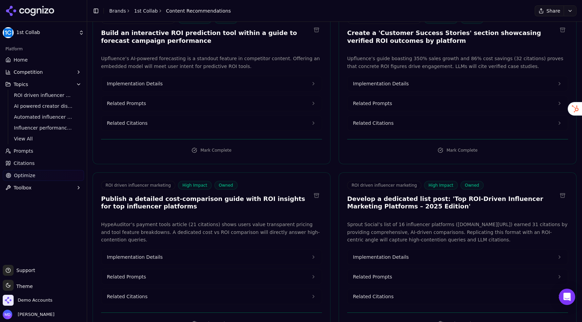
scroll to position [294, 0]
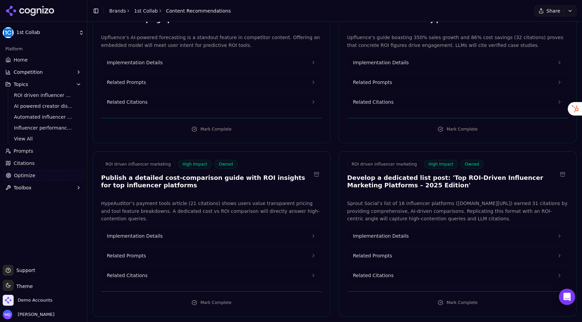
click at [166, 64] on button "Implementation Details" at bounding box center [211, 62] width 220 height 15
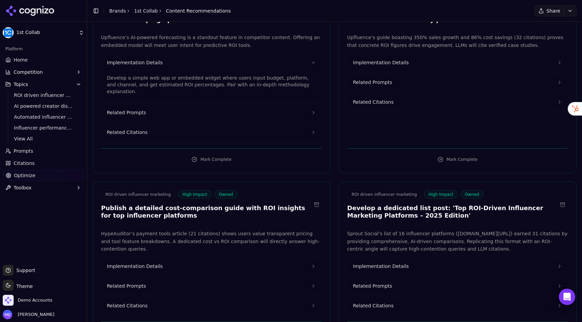
click at [148, 126] on button "Related Citations" at bounding box center [211, 132] width 220 height 15
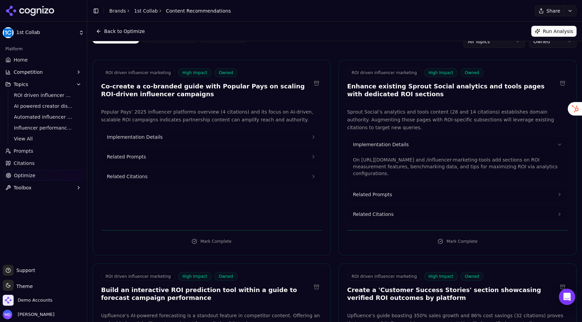
scroll to position [0, 0]
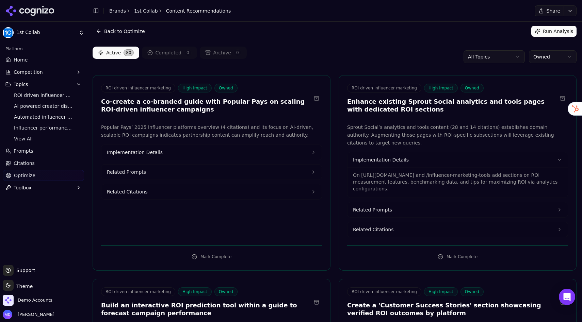
click at [562, 61] on html "1st Collab Platform Home Competition Topics ROI driven influencer marketing AI …" at bounding box center [291, 161] width 582 height 322
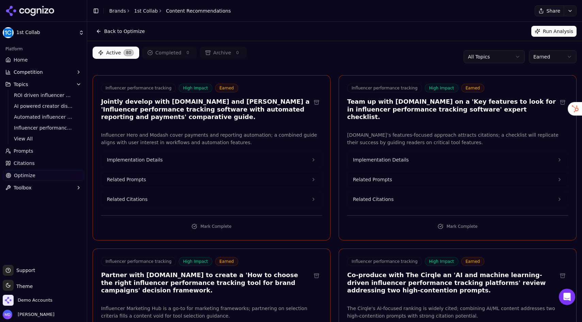
click at [33, 151] on link "Prompts" at bounding box center [43, 151] width 81 height 11
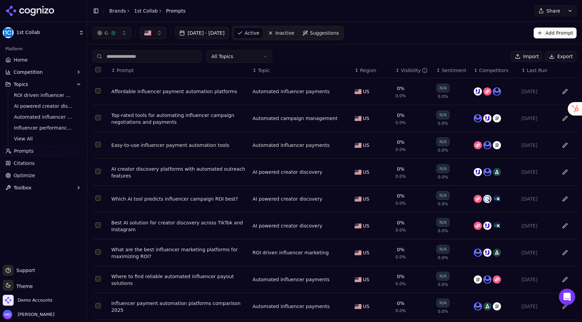
click at [339, 34] on span "Suggestions" at bounding box center [324, 33] width 29 height 7
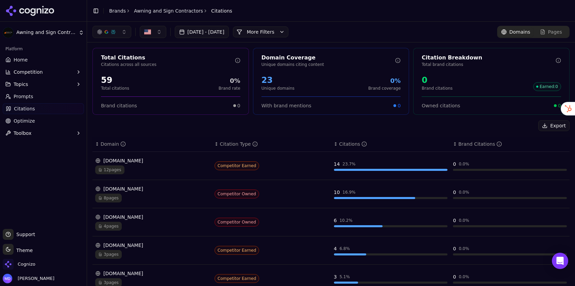
click at [116, 12] on link "Brands" at bounding box center [117, 10] width 17 height 5
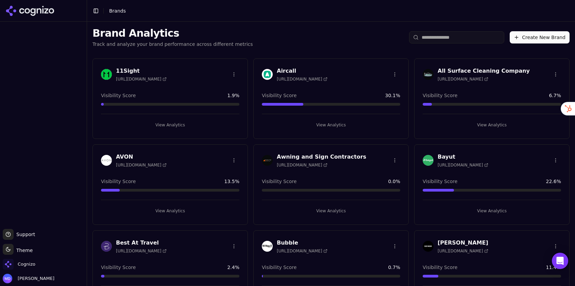
click at [431, 38] on input "search" at bounding box center [456, 37] width 95 height 12
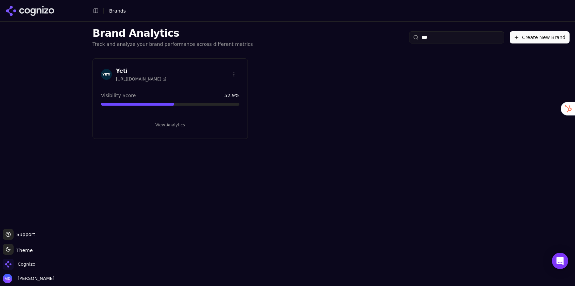
type input "***"
click at [171, 122] on button "View Analytics" at bounding box center [170, 125] width 138 height 11
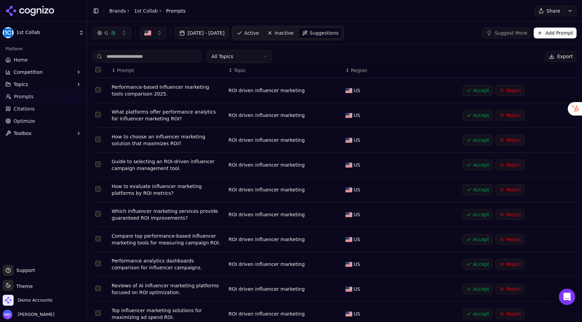
click at [259, 32] on span "Active" at bounding box center [251, 33] width 15 height 7
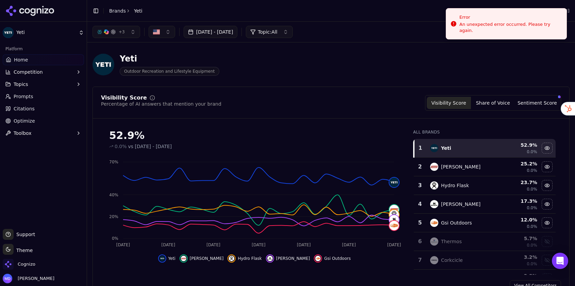
click at [115, 10] on link "Brands" at bounding box center [117, 10] width 17 height 5
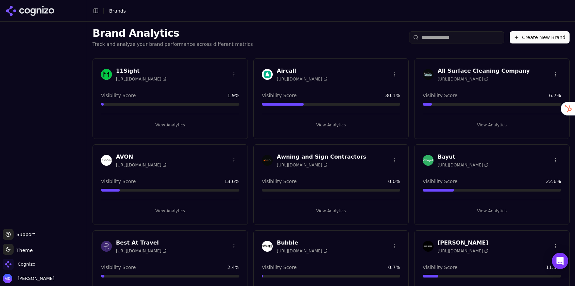
click at [428, 39] on input "search" at bounding box center [456, 37] width 95 height 12
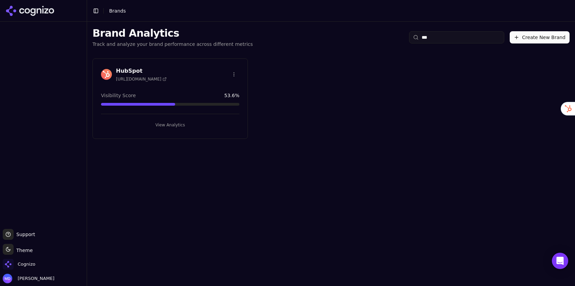
type input "***"
click at [166, 122] on button "View Analytics" at bounding box center [170, 125] width 138 height 11
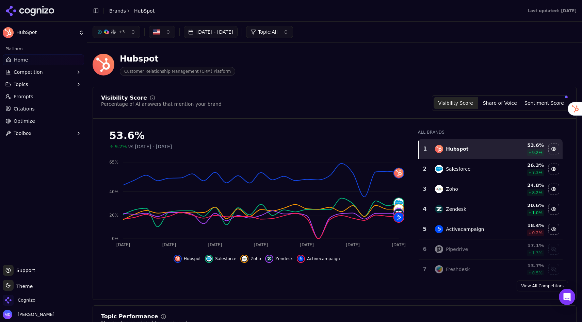
click at [542, 104] on button "Sentiment Score" at bounding box center [544, 103] width 44 height 12
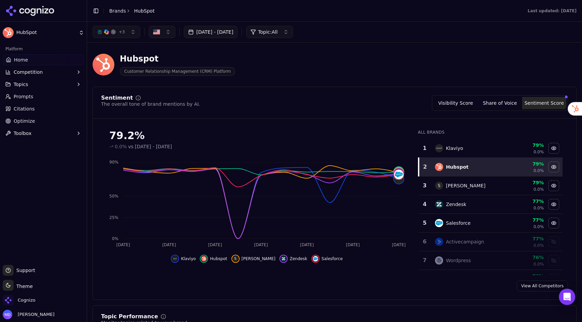
click at [459, 103] on button "Visibility Score" at bounding box center [455, 103] width 44 height 12
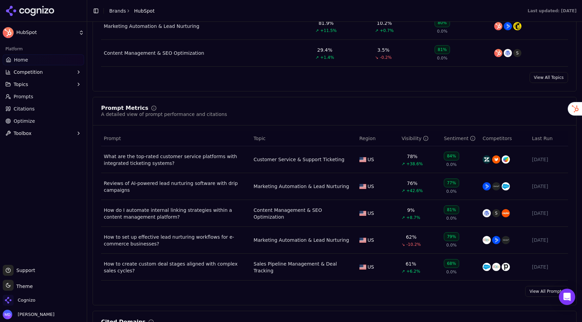
scroll to position [437, 0]
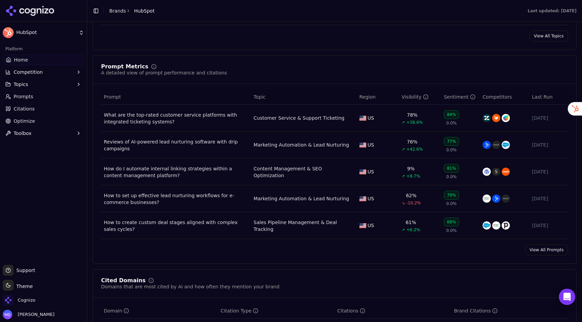
click at [538, 252] on link "View All Prompts" at bounding box center [546, 250] width 43 height 11
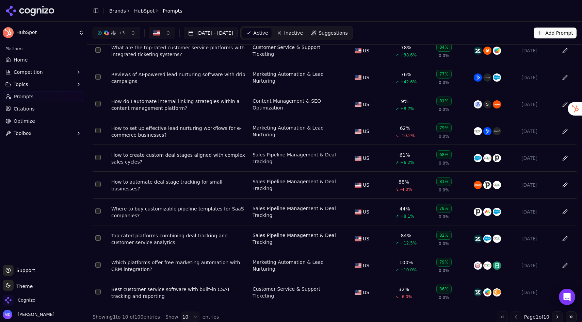
scroll to position [9, 0]
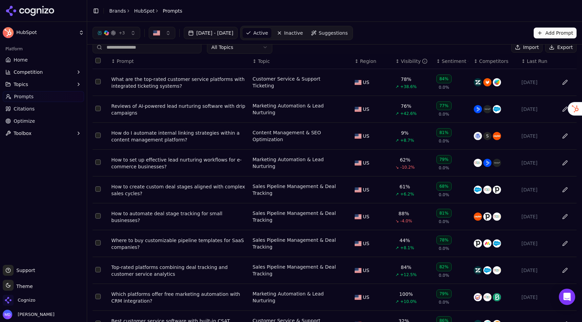
click at [351, 37] on link "Suggestions" at bounding box center [330, 33] width 44 height 11
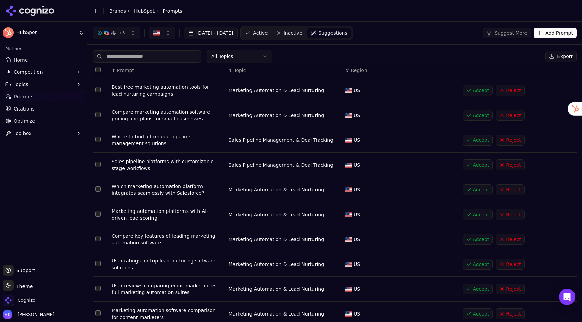
click at [267, 32] on span "Active" at bounding box center [260, 33] width 15 height 7
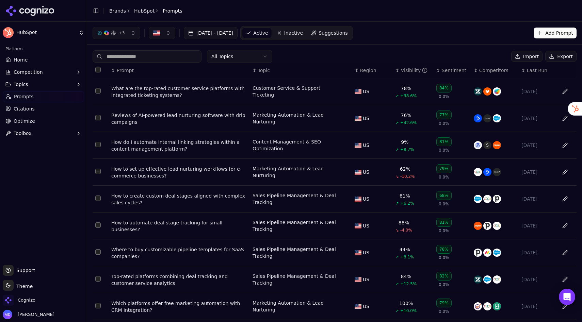
click at [174, 88] on div "What are the top-rated customer service platforms with integrated ticketing sys…" at bounding box center [179, 92] width 136 height 14
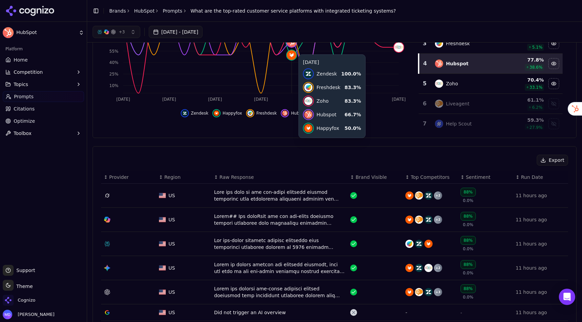
scroll to position [106, 0]
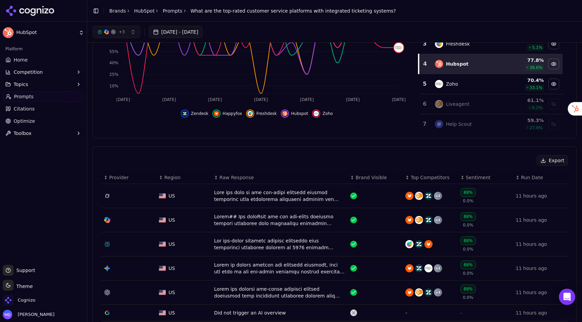
click at [40, 83] on button "Topics" at bounding box center [43, 84] width 81 height 11
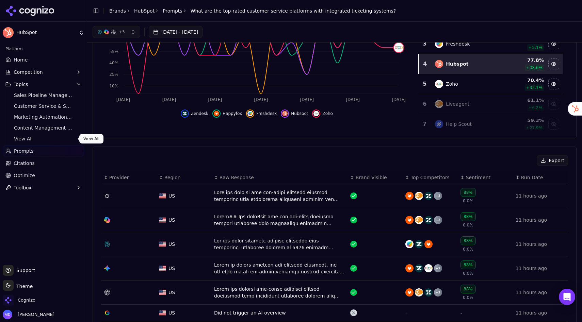
click at [31, 138] on span "View All" at bounding box center [43, 138] width 59 height 7
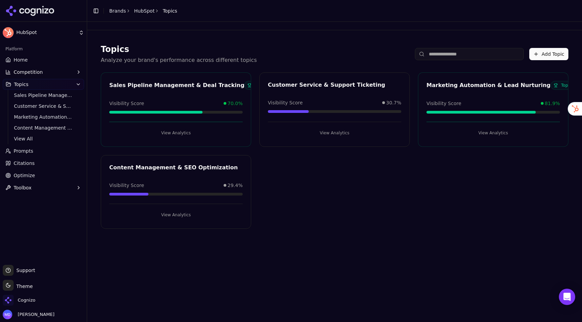
click at [27, 162] on span "Citations" at bounding box center [24, 163] width 21 height 7
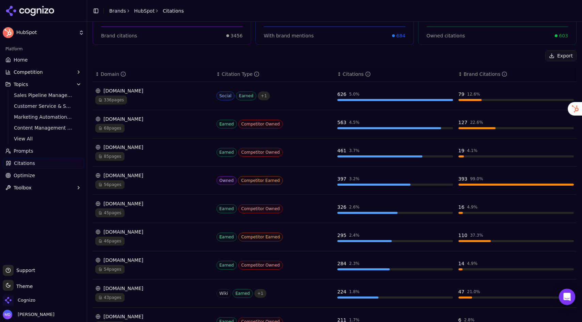
scroll to position [71, 0]
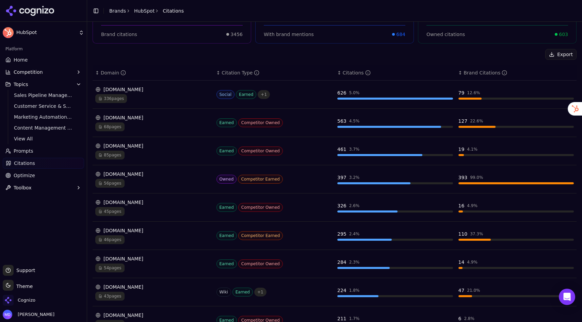
click at [139, 124] on div "68 pages" at bounding box center [153, 126] width 116 height 9
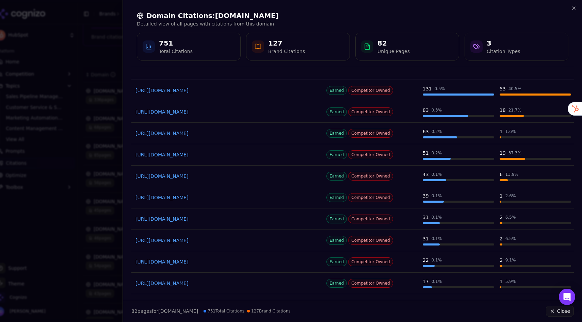
scroll to position [32, 0]
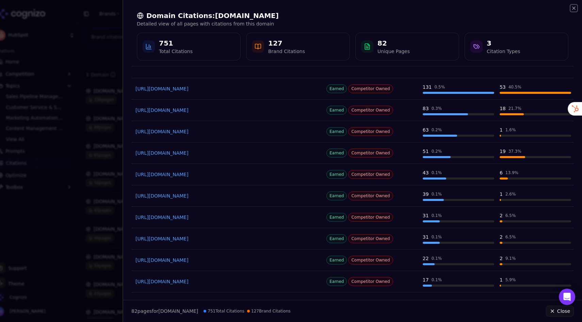
click at [573, 9] on icon "button" at bounding box center [573, 7] width 5 height 5
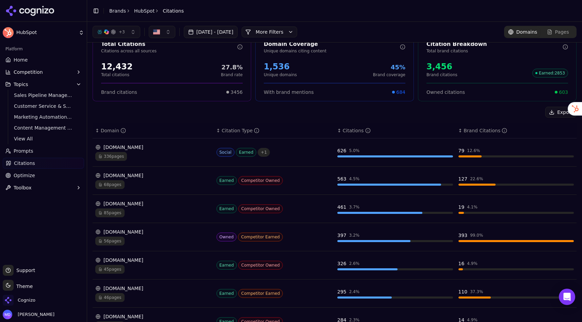
scroll to position [0, 0]
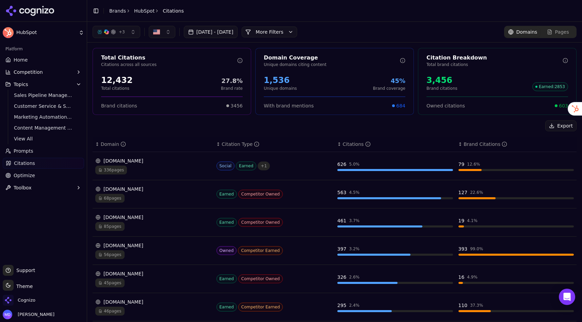
click at [20, 178] on span "Optimize" at bounding box center [24, 175] width 21 height 7
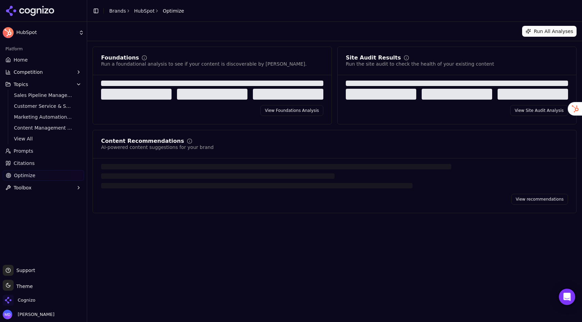
click at [26, 178] on span "Optimize" at bounding box center [24, 175] width 21 height 7
click at [23, 163] on span "Citations" at bounding box center [24, 163] width 21 height 7
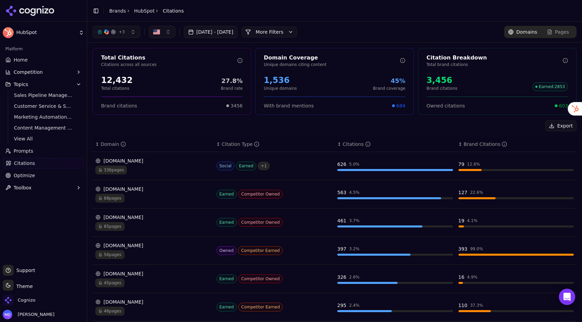
click at [23, 175] on span "Optimize" at bounding box center [24, 175] width 21 height 7
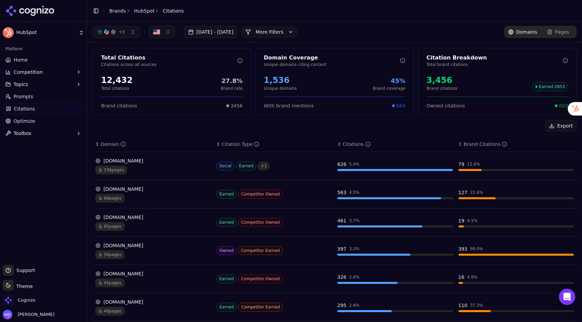
click at [24, 120] on span "Optimize" at bounding box center [24, 121] width 21 height 7
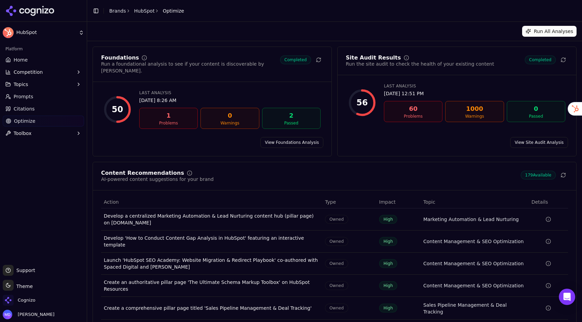
scroll to position [11, 0]
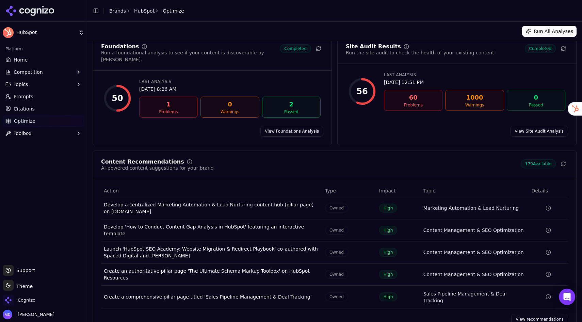
click at [528, 314] on link "View recommendations" at bounding box center [539, 319] width 57 height 11
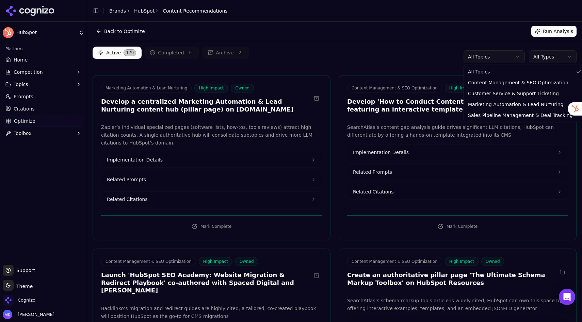
click at [477, 59] on html "HubSpot Platform Home Competition Topics Prompts Citations Optimize Toolbox Sup…" at bounding box center [291, 161] width 582 height 322
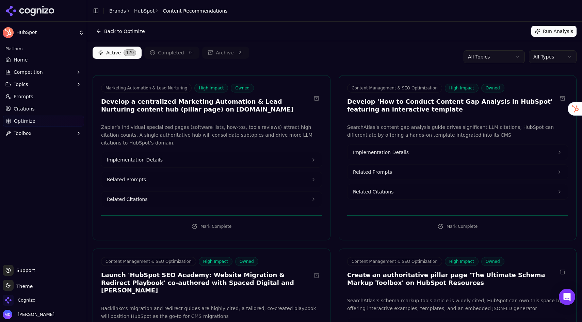
click at [433, 59] on html "HubSpot Platform Home Competition Topics Prompts Citations Optimize Toolbox Sup…" at bounding box center [291, 161] width 582 height 322
click at [554, 63] on div "Active 179 Completed 0 Archive 2 All Topics All Types" at bounding box center [335, 57] width 484 height 20
click at [553, 59] on html "HubSpot Platform Home Competition Topics Prompts Citations Optimize Toolbox Sup…" at bounding box center [291, 161] width 582 height 322
click at [352, 55] on html "HubSpot Platform Home Competition Topics Prompts Citations Optimize Toolbox Sup…" at bounding box center [291, 161] width 582 height 322
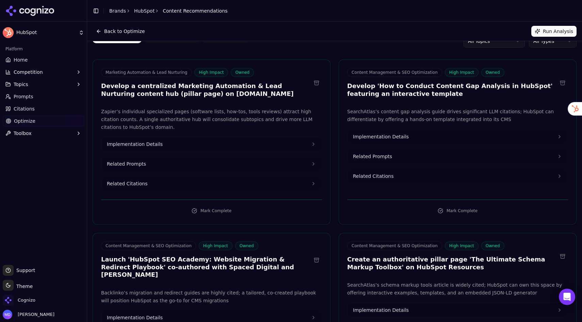
scroll to position [20, 0]
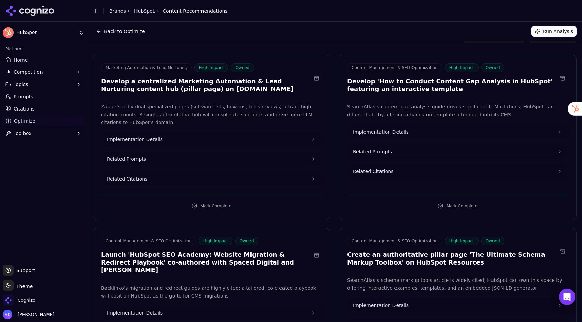
click at [196, 138] on button "Implementation Details" at bounding box center [211, 139] width 220 height 15
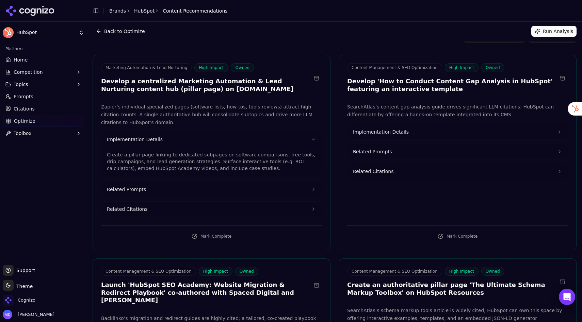
click at [159, 208] on button "Related Citations" at bounding box center [211, 209] width 220 height 15
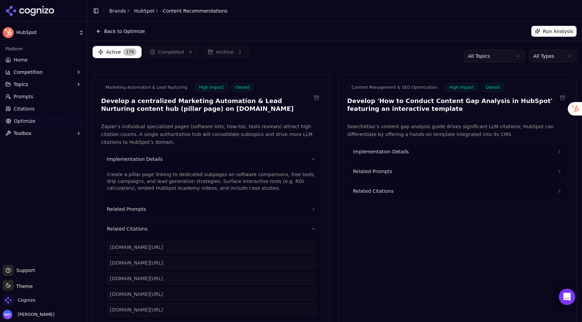
scroll to position [0, 0]
click at [305, 66] on div "Active 179 Completed 0 Archive 2 All Topics All Types" at bounding box center [335, 57] width 484 height 20
click at [310, 158] on button "Implementation Details" at bounding box center [211, 159] width 220 height 15
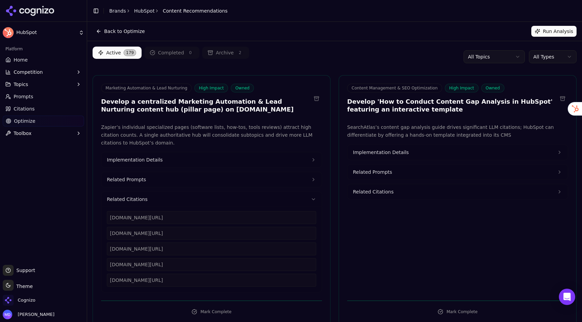
click at [312, 200] on icon at bounding box center [313, 199] width 5 height 5
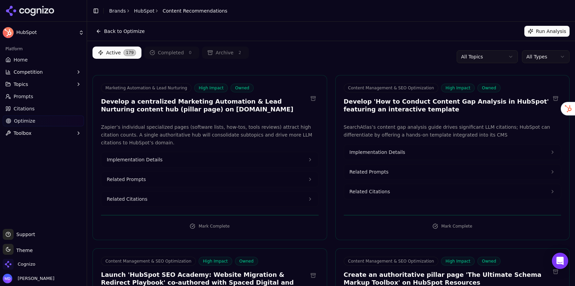
click at [114, 13] on link "Brands" at bounding box center [117, 10] width 17 height 5
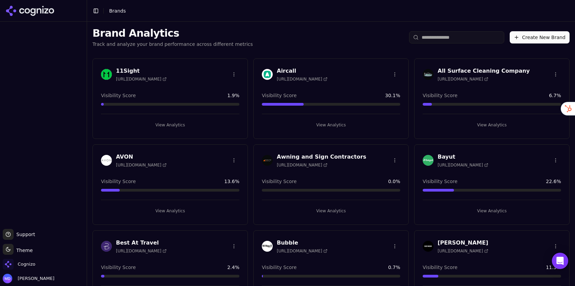
click at [317, 210] on button "View Analytics" at bounding box center [331, 211] width 138 height 11
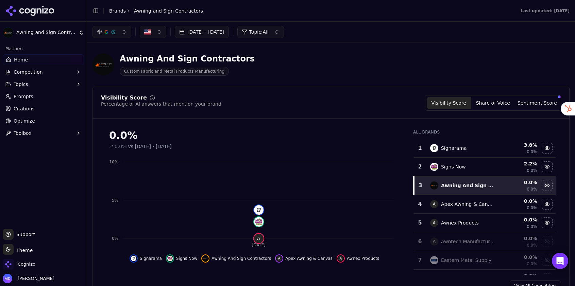
click at [20, 96] on span "Prompts" at bounding box center [24, 96] width 20 height 7
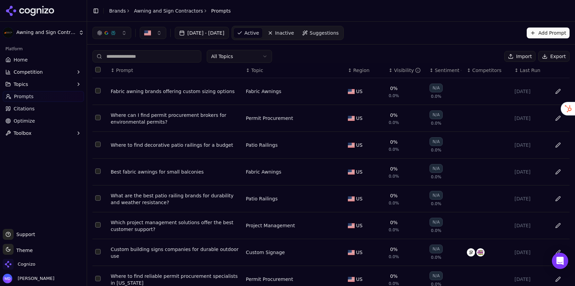
click at [241, 56] on html "Awning and Sign Contractors Platform Home Competition Topics Prompts Citations …" at bounding box center [287, 143] width 575 height 286
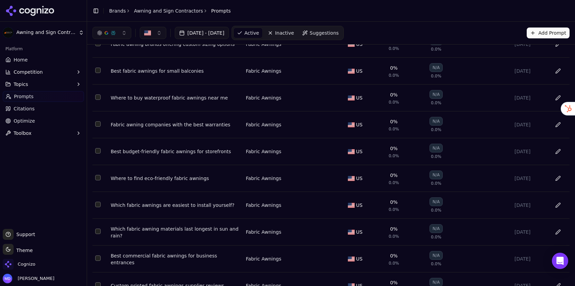
scroll to position [50, 0]
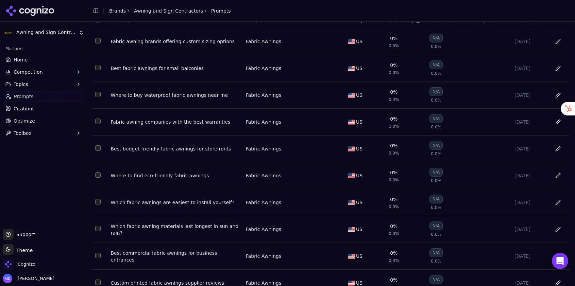
click at [199, 97] on div "Where to buy waterproof fabric awnings near me" at bounding box center [176, 95] width 130 height 7
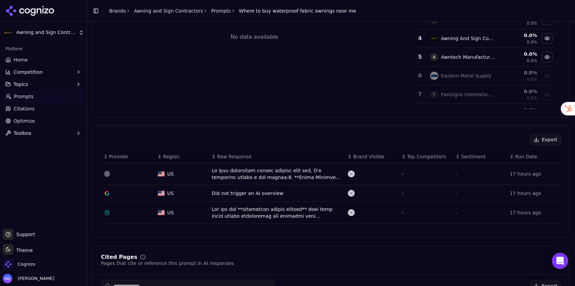
click at [270, 177] on div "Data table" at bounding box center [277, 174] width 131 height 14
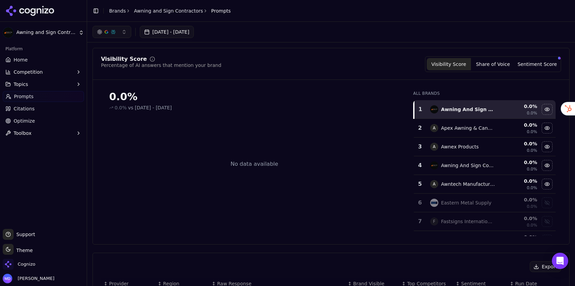
scroll to position [148, 0]
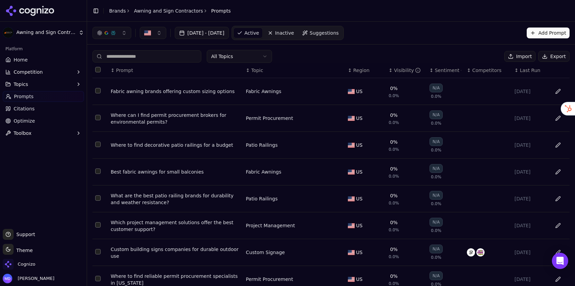
click at [258, 75] on th "↕ Topic" at bounding box center [294, 70] width 102 height 15
click at [254, 59] on html "Awning and Sign Contractors Platform Home Competition Topics Prompts Citations …" at bounding box center [287, 143] width 575 height 286
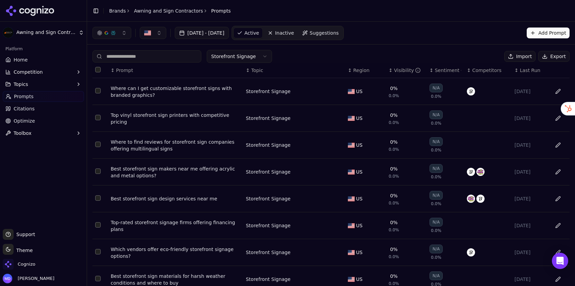
click at [150, 89] on div "Where can I get customizable storefront signs with branded graphics?" at bounding box center [176, 92] width 130 height 14
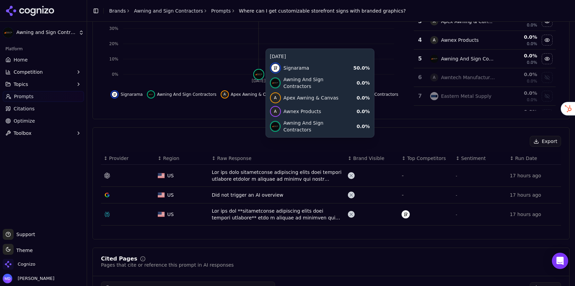
scroll to position [136, 0]
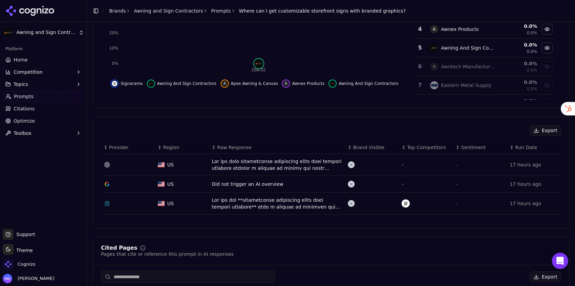
click at [227, 162] on div "Data table" at bounding box center [277, 165] width 131 height 14
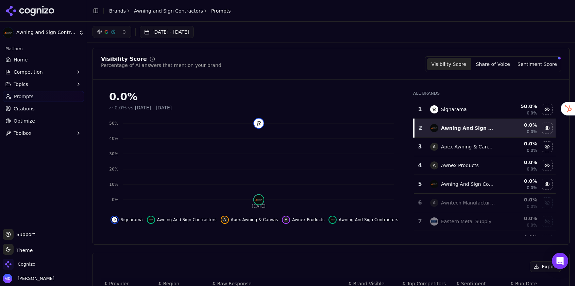
scroll to position [157, 0]
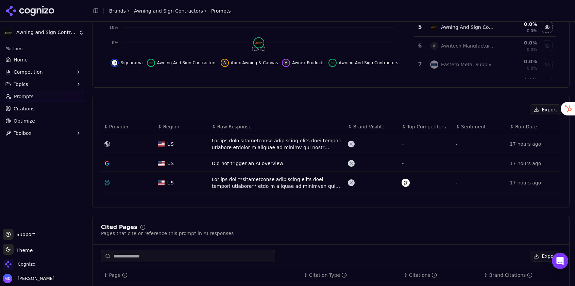
click at [239, 178] on div "Data table" at bounding box center [277, 183] width 131 height 14
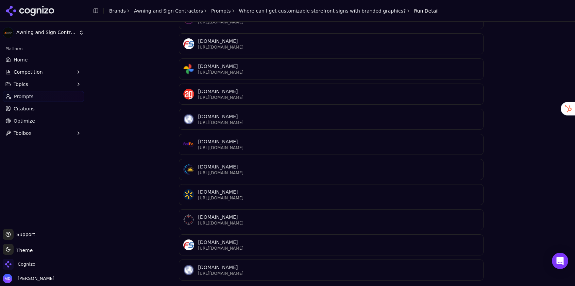
scroll to position [1289, 0]
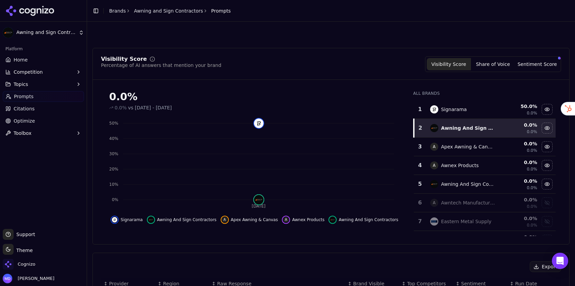
scroll to position [178, 0]
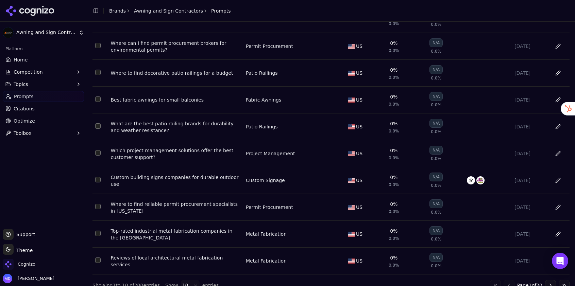
scroll to position [84, 0]
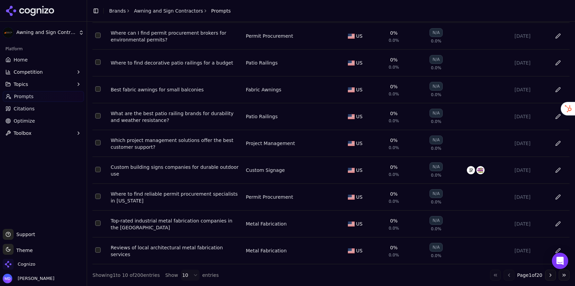
click at [194, 170] on div "Custom building signs companies for durable outdoor use" at bounding box center [176, 171] width 130 height 14
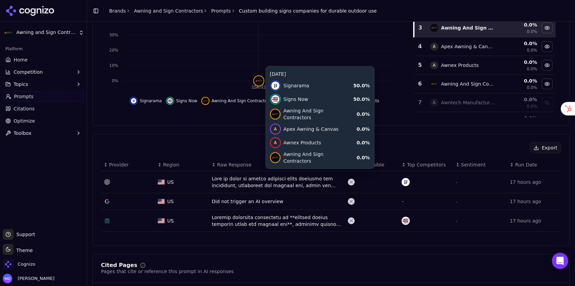
scroll to position [120, 0]
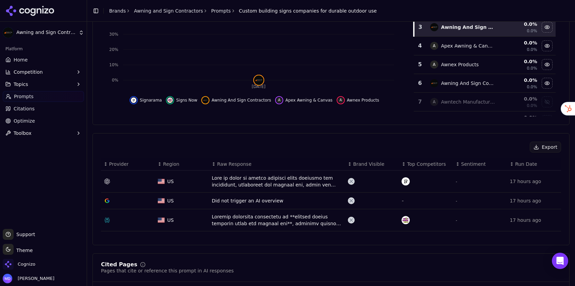
click at [220, 184] on div "Data table" at bounding box center [277, 182] width 131 height 14
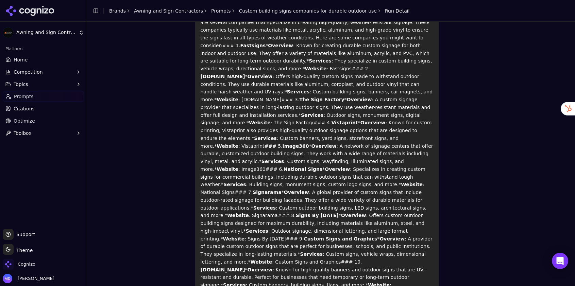
scroll to position [110, 0]
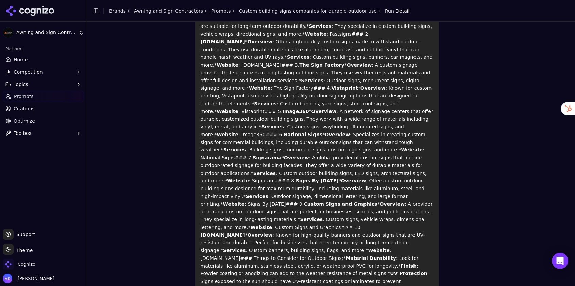
click at [36, 87] on button "Topics" at bounding box center [43, 84] width 81 height 11
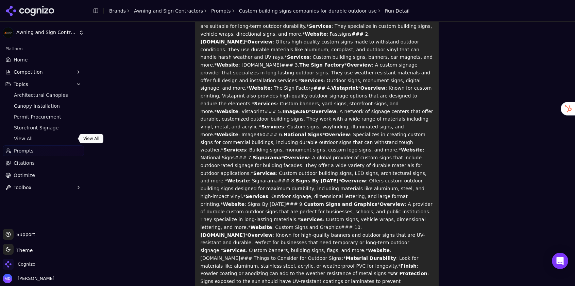
click at [36, 135] on span "View All" at bounding box center [43, 138] width 59 height 7
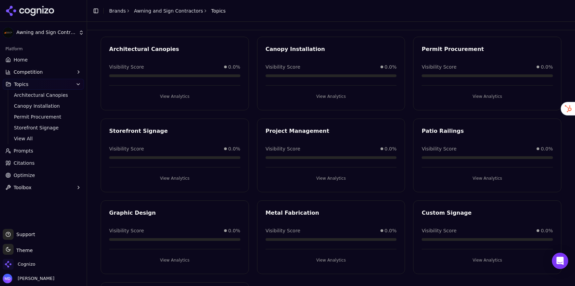
scroll to position [32, 0]
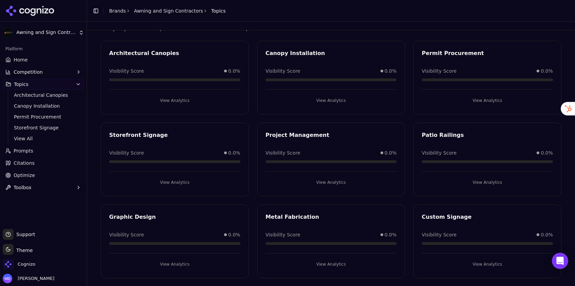
click at [28, 174] on span "Optimize" at bounding box center [24, 175] width 21 height 7
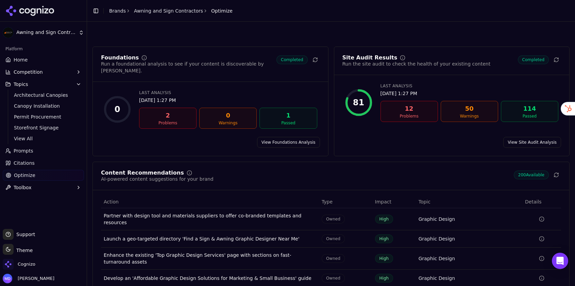
scroll to position [38, 0]
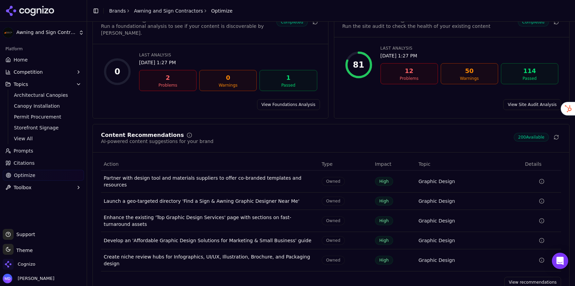
click at [525, 277] on link "View recommendations" at bounding box center [533, 282] width 57 height 11
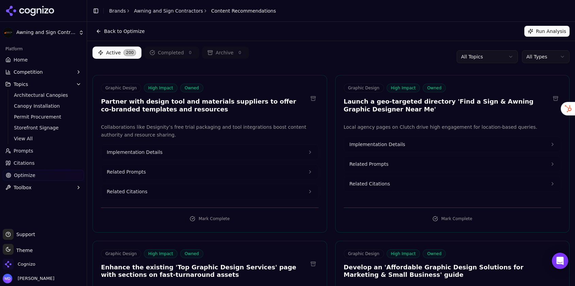
click at [546, 55] on html "Awning and Sign Contractors Platform Home Competition Topics Architectural Cano…" at bounding box center [287, 143] width 575 height 286
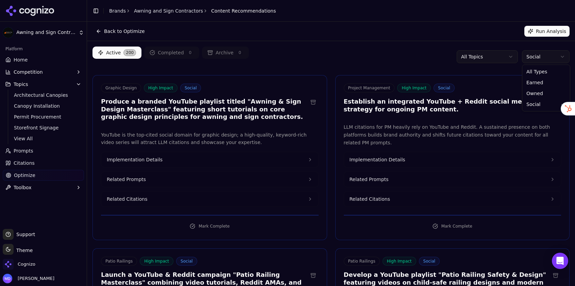
click at [532, 61] on html "Awning and Sign Contractors Platform Home Competition Topics Architectural Cano…" at bounding box center [287, 143] width 575 height 286
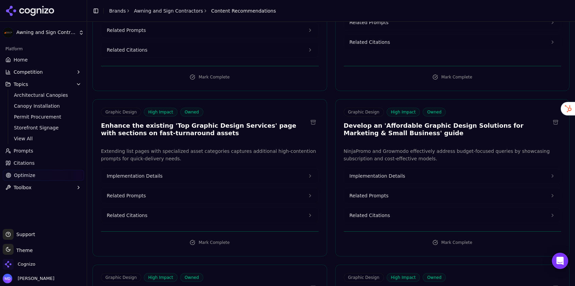
scroll to position [144, 0]
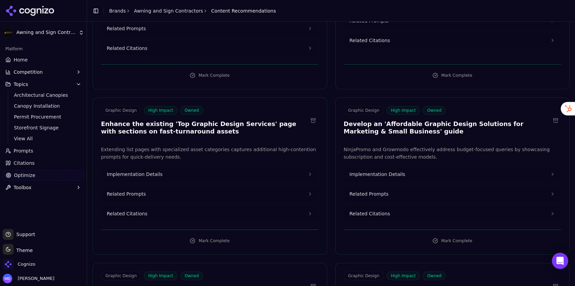
click at [120, 11] on link "Brands" at bounding box center [117, 10] width 17 height 5
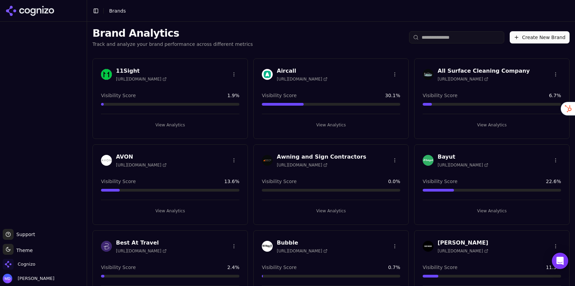
click at [41, 263] on div "Cognizo" at bounding box center [43, 266] width 81 height 14
click at [33, 263] on span "Cognizo" at bounding box center [27, 265] width 18 height 6
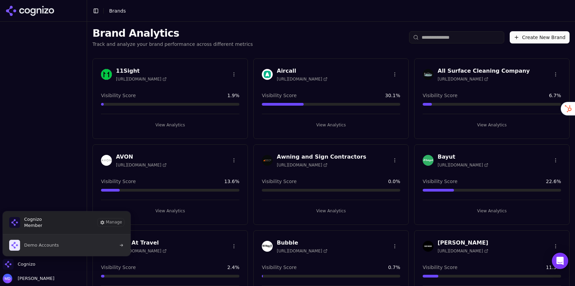
click at [46, 245] on span "Demo Accounts" at bounding box center [41, 246] width 35 height 6
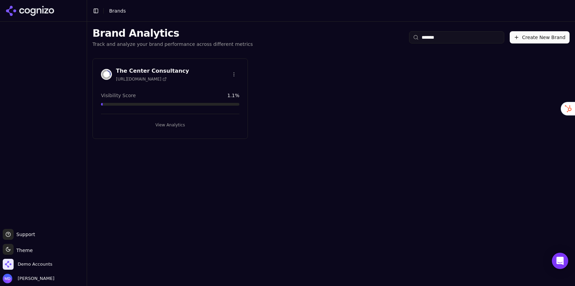
type input "*******"
click at [191, 125] on button "View Analytics" at bounding box center [170, 125] width 138 height 11
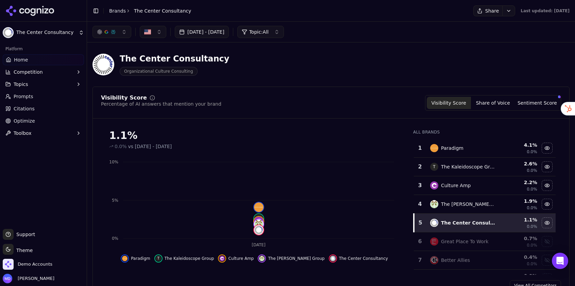
click at [23, 121] on span "Optimize" at bounding box center [24, 121] width 21 height 7
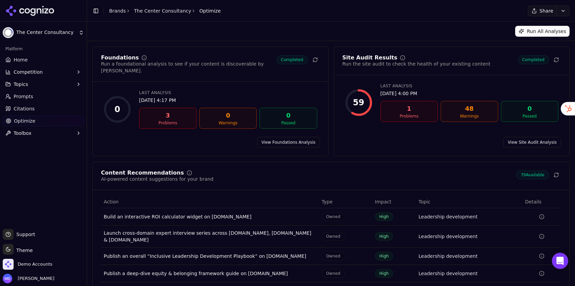
click at [21, 105] on span "Citations" at bounding box center [24, 108] width 21 height 7
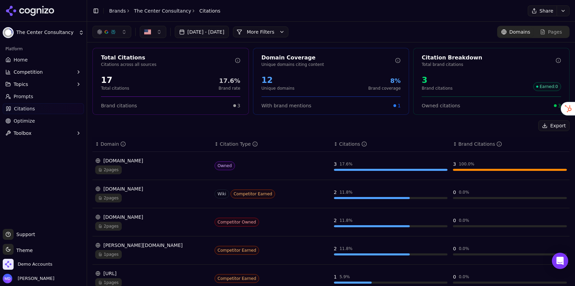
click at [20, 99] on span "Prompts" at bounding box center [24, 96] width 20 height 7
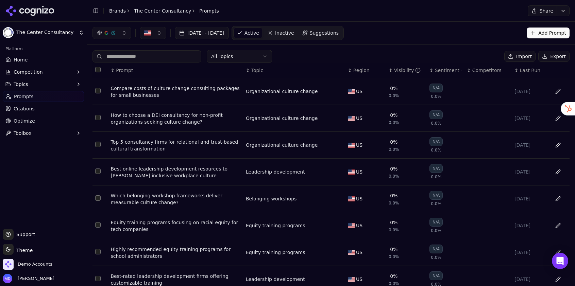
click at [30, 55] on link "Home" at bounding box center [43, 59] width 81 height 11
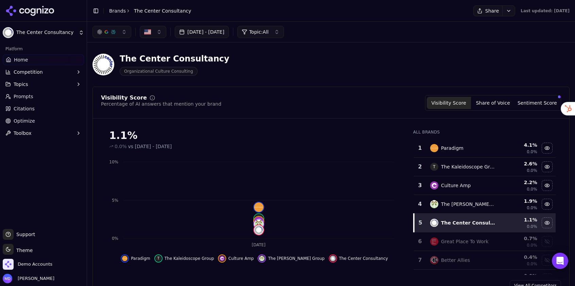
click at [23, 122] on span "Optimize" at bounding box center [24, 121] width 21 height 7
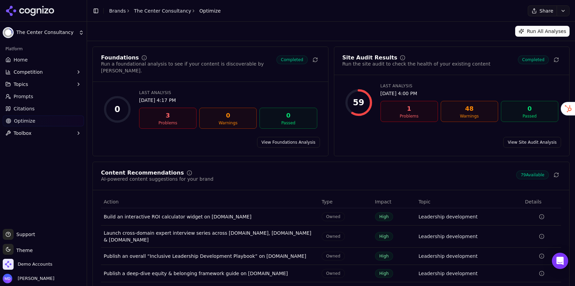
click at [279, 137] on link "View Foundations Analysis" at bounding box center [288, 142] width 63 height 11
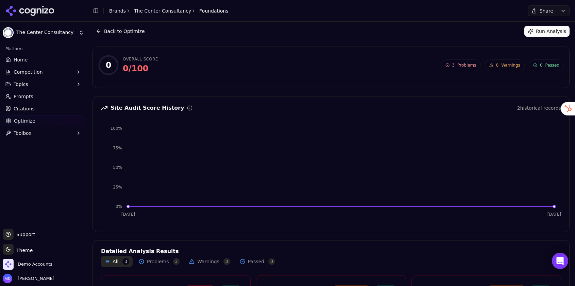
click at [27, 58] on link "Home" at bounding box center [43, 59] width 81 height 11
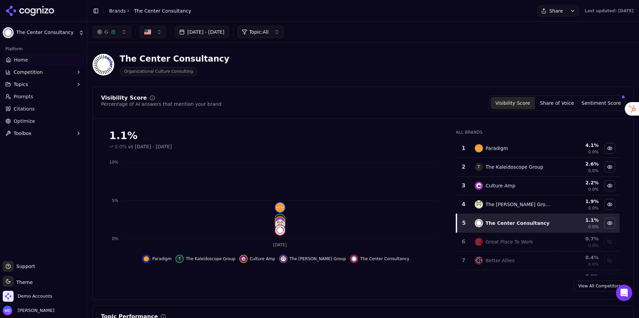
click at [122, 10] on link "Brands" at bounding box center [117, 10] width 17 height 5
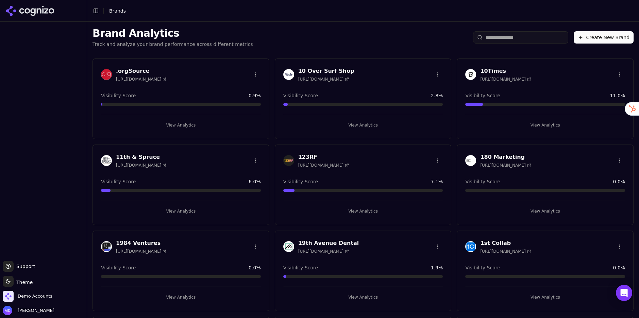
click at [501, 36] on input "search" at bounding box center [520, 37] width 95 height 12
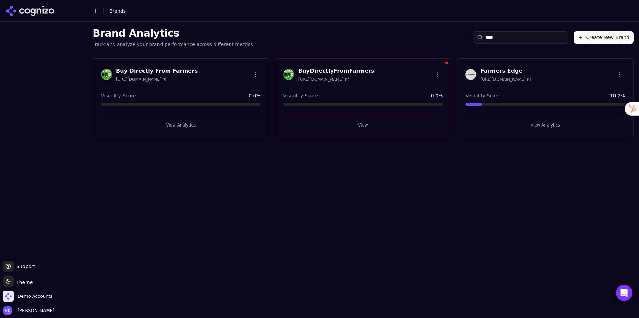
type input "****"
click at [529, 125] on button "View Analytics" at bounding box center [545, 125] width 160 height 11
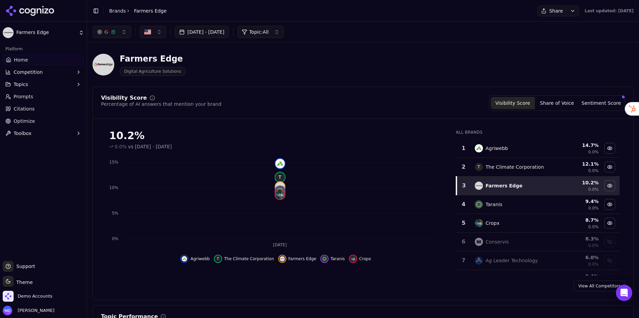
click at [575, 102] on button "Sentiment Score" at bounding box center [601, 103] width 44 height 12
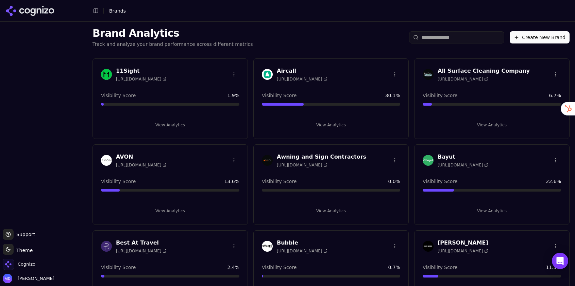
click at [37, 260] on div "Cognizo" at bounding box center [43, 266] width 81 height 14
click at [36, 263] on div "Cognizo" at bounding box center [43, 266] width 81 height 14
click at [28, 264] on span "Cognizo" at bounding box center [27, 265] width 18 height 6
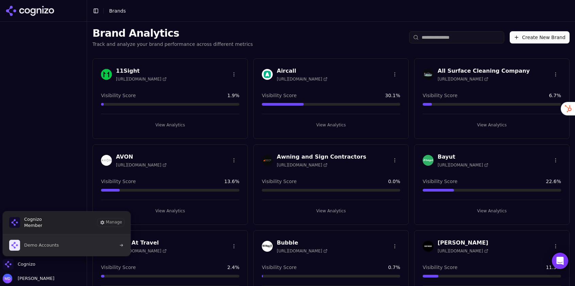
click at [32, 249] on span "Demo Accounts" at bounding box center [34, 245] width 50 height 11
